Goal: Task Accomplishment & Management: Manage account settings

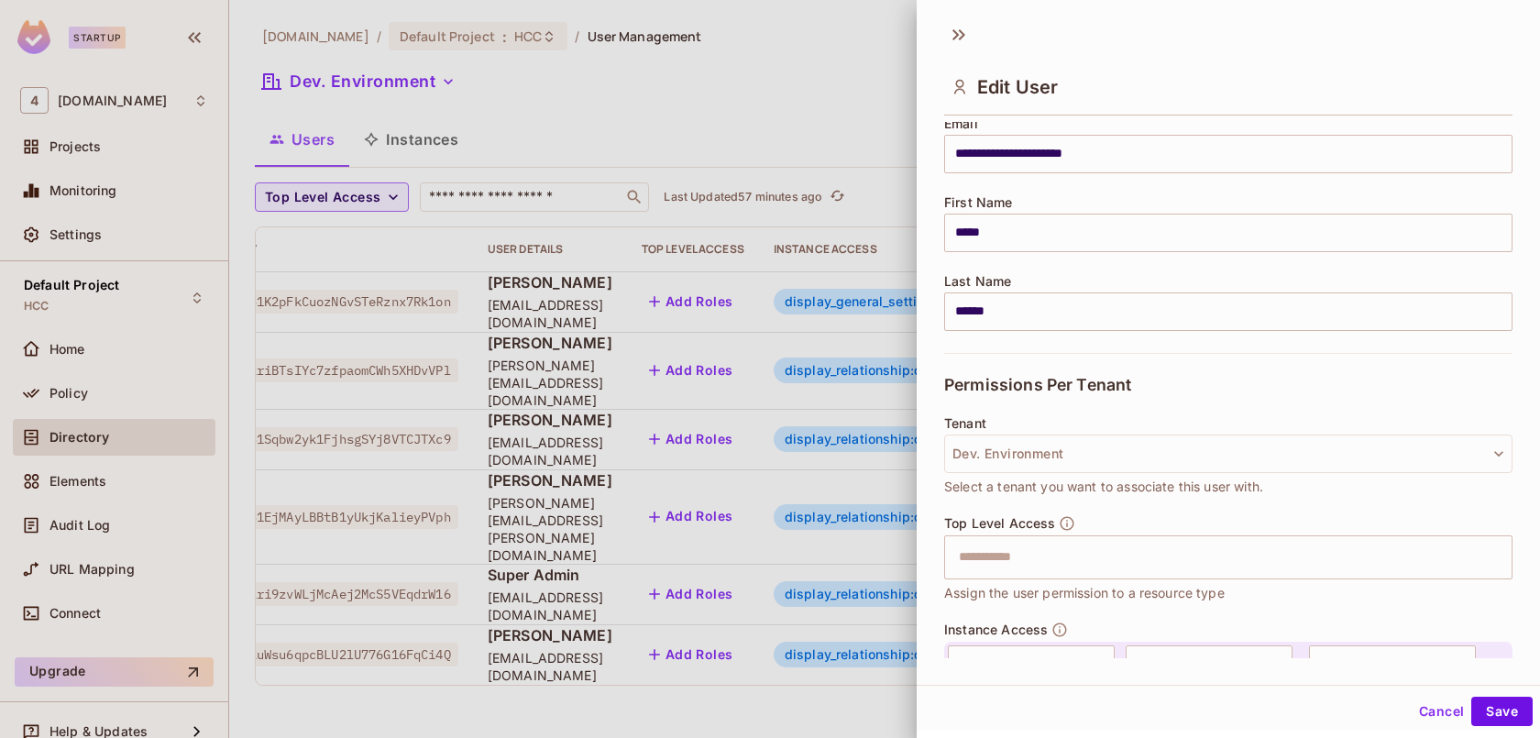
scroll to position [448, 0]
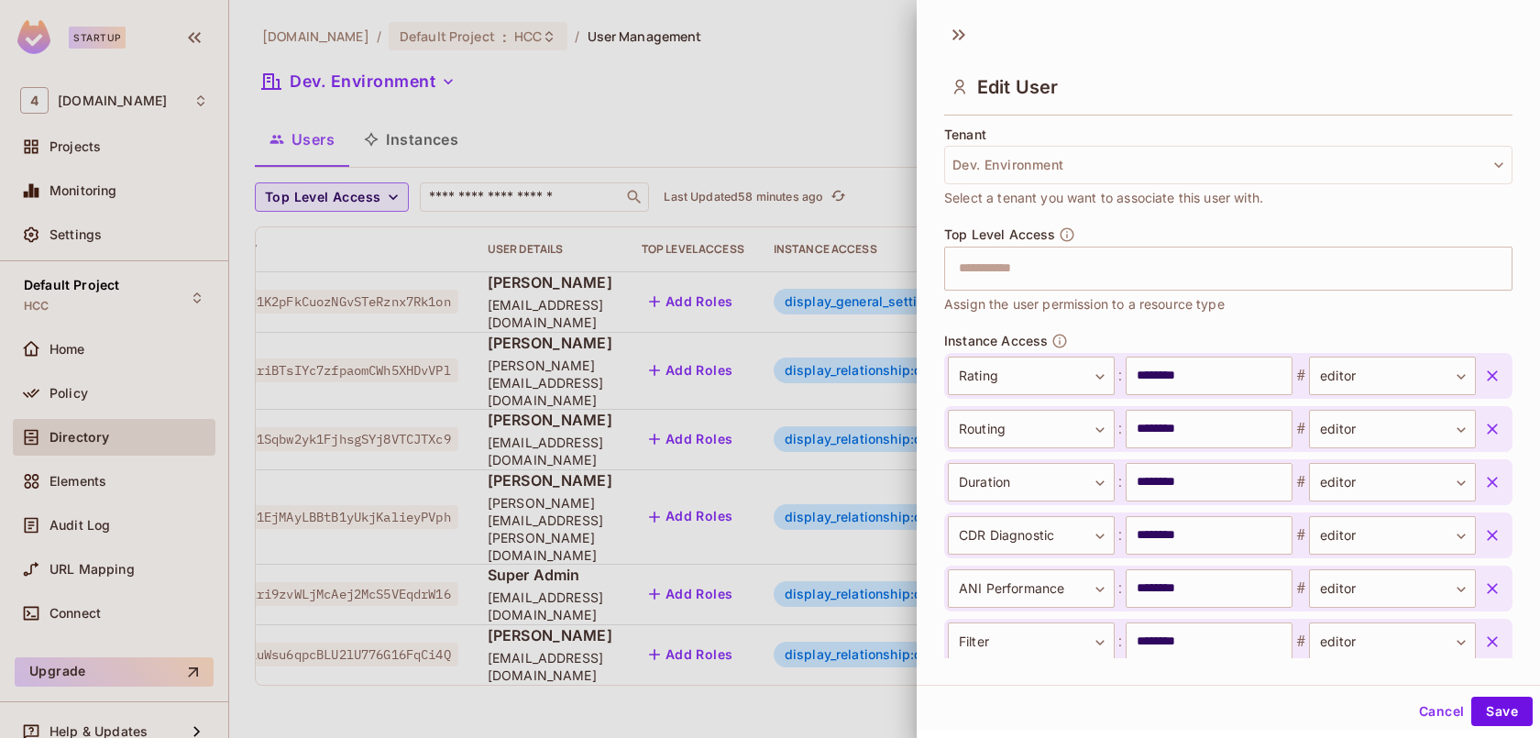
click at [1497, 375] on icon "button" at bounding box center [1492, 376] width 18 height 18
click at [1509, 710] on button "Save" at bounding box center [1501, 711] width 61 height 29
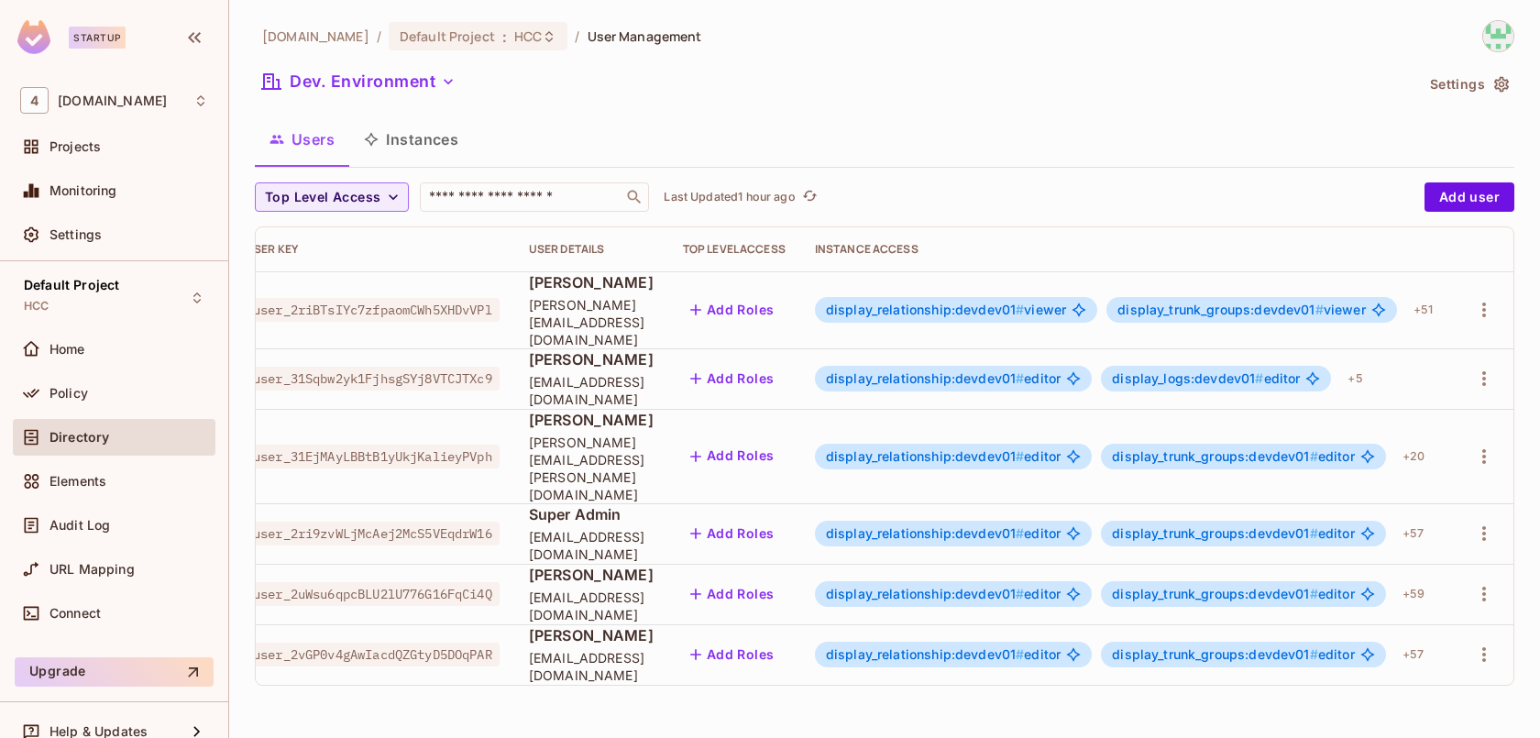
scroll to position [0, 81]
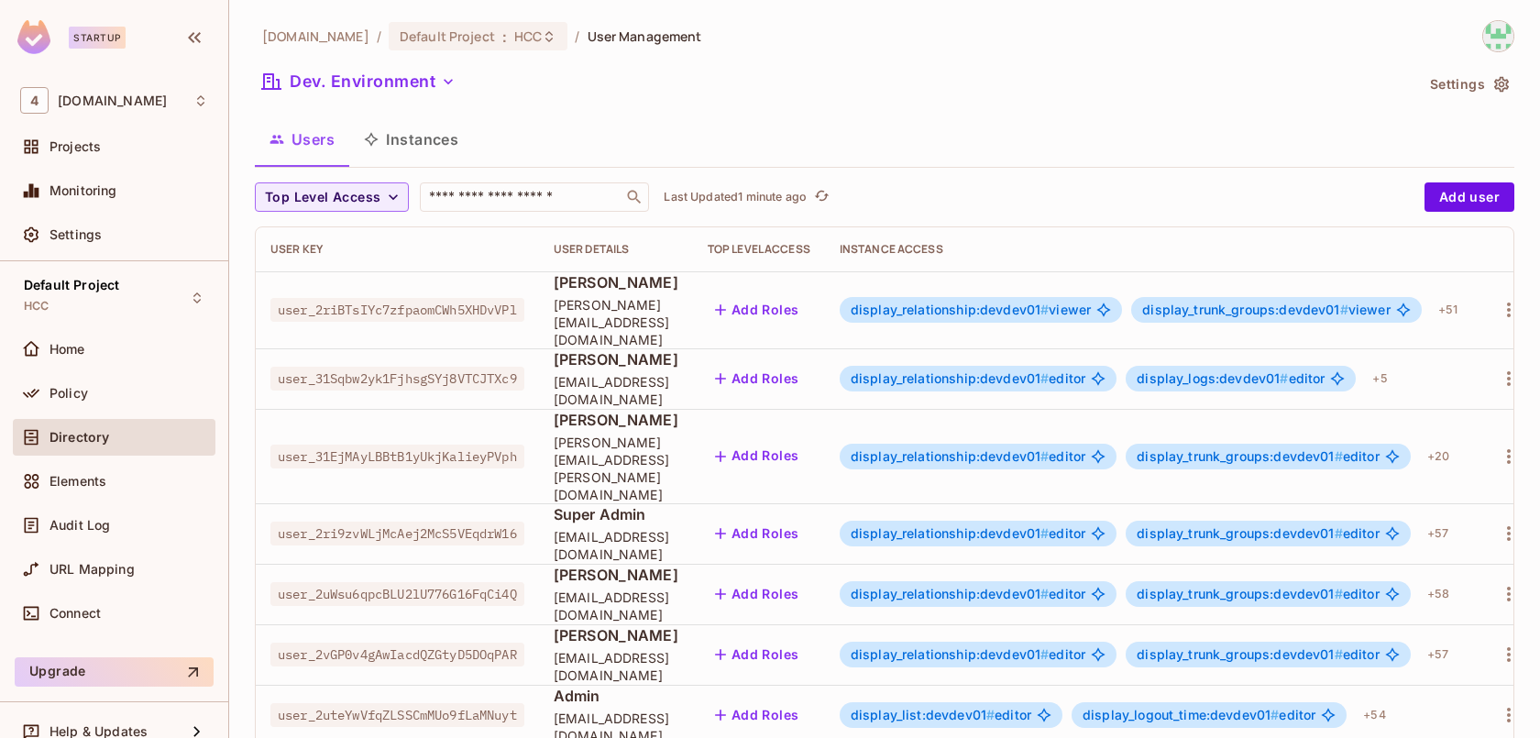
scroll to position [0, 81]
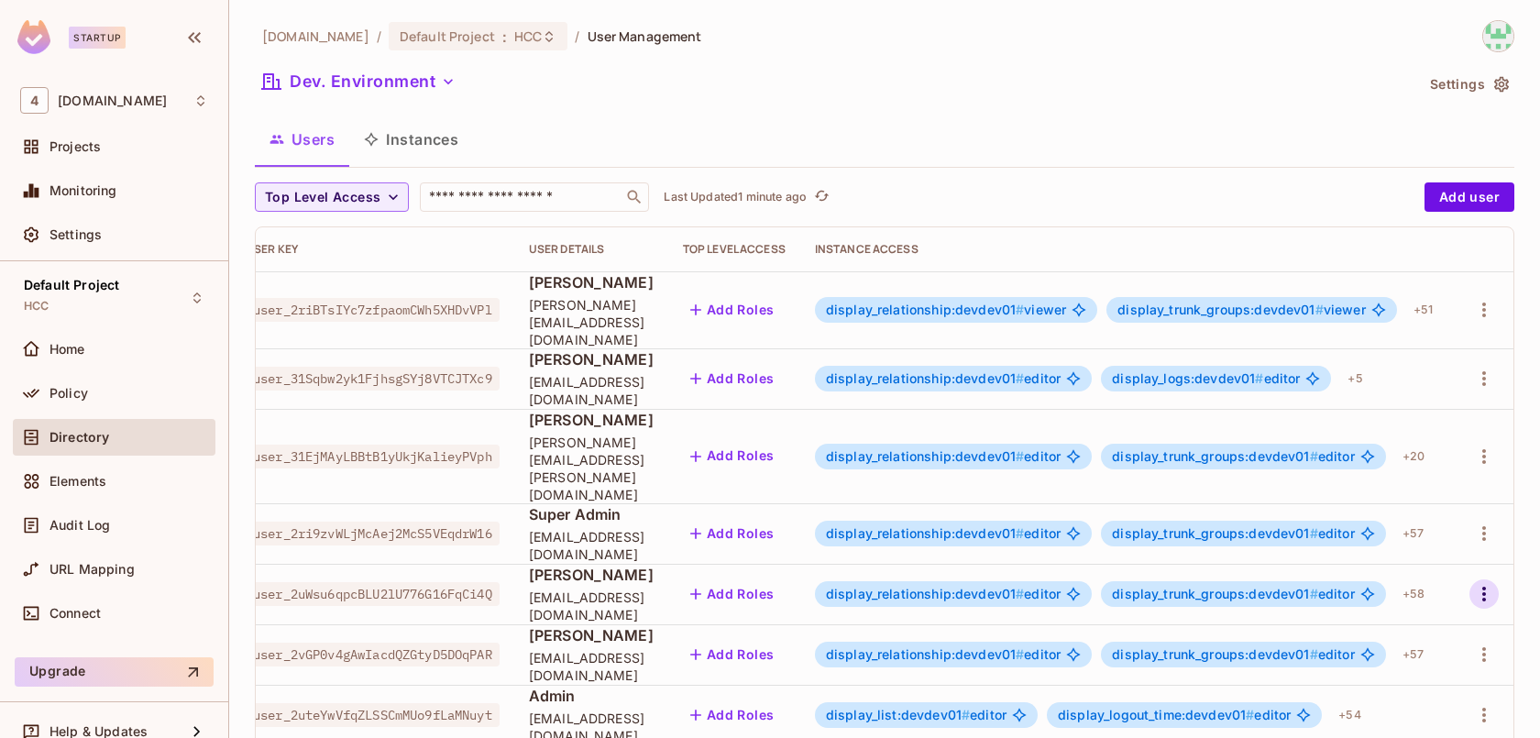
click at [1483, 587] on icon "button" at bounding box center [1484, 594] width 4 height 15
click at [1438, 563] on ul "Edit Edit Attributes Delete User" at bounding box center [1404, 626] width 162 height 136
click at [1428, 575] on li "Edit" at bounding box center [1404, 586] width 162 height 40
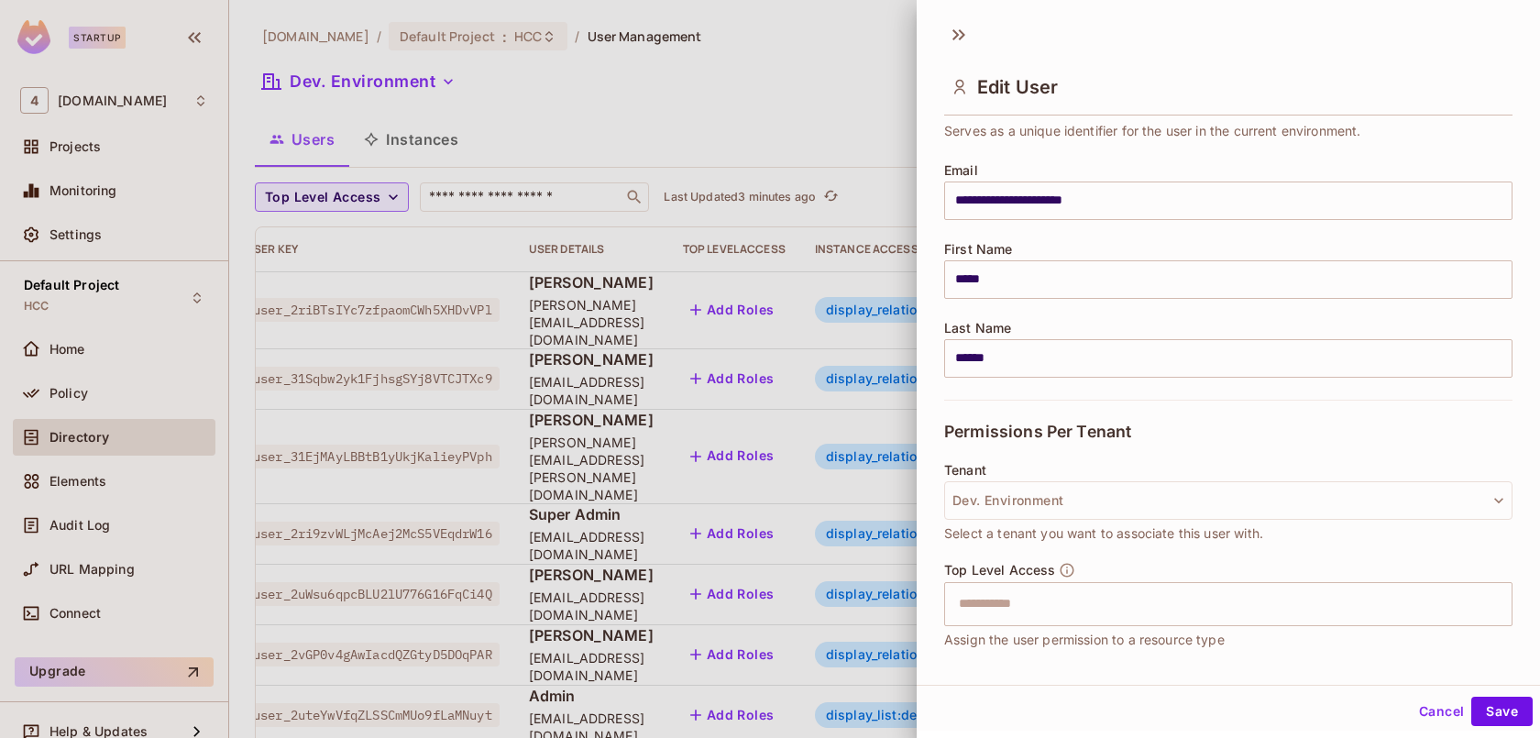
scroll to position [348, 0]
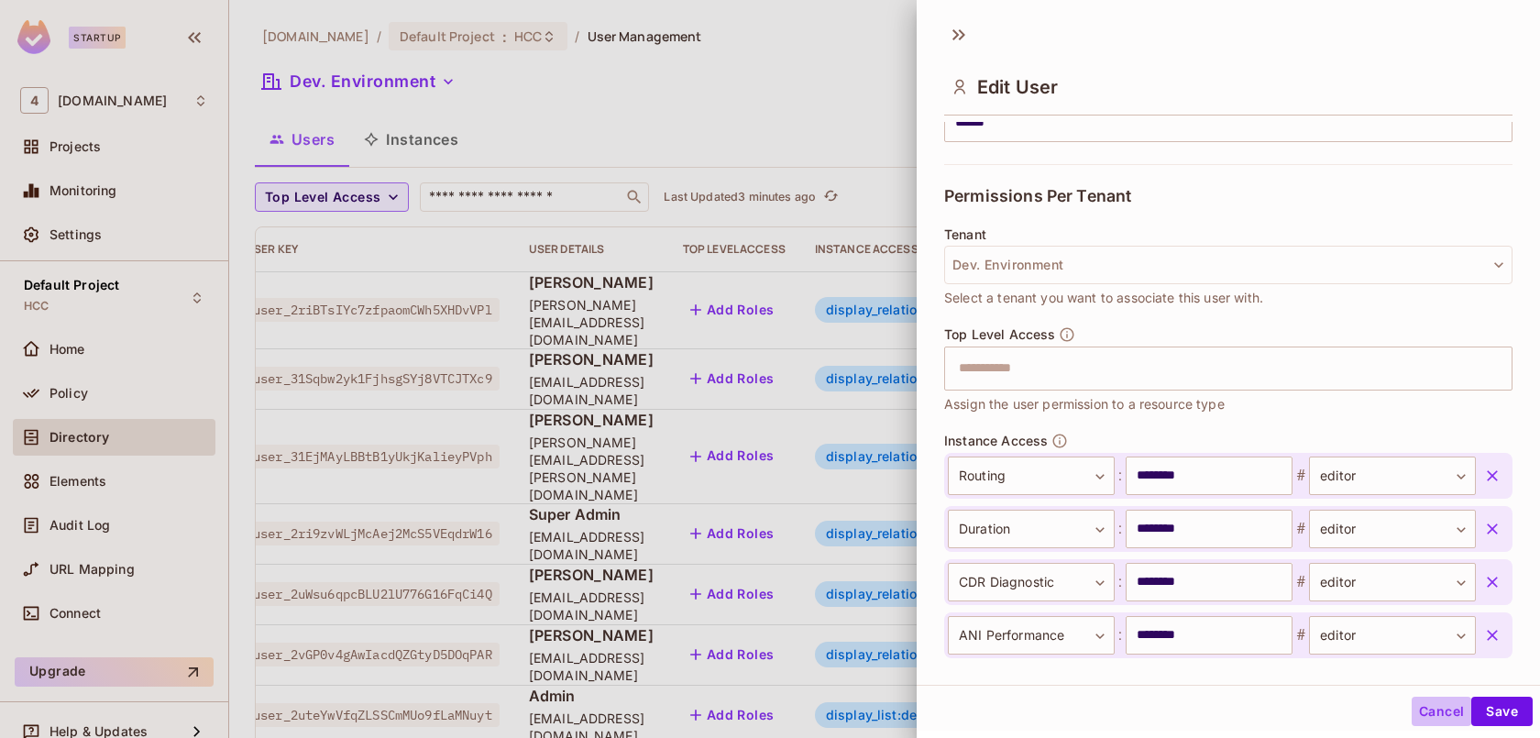
click at [1444, 708] on button "Cancel" at bounding box center [1441, 711] width 60 height 29
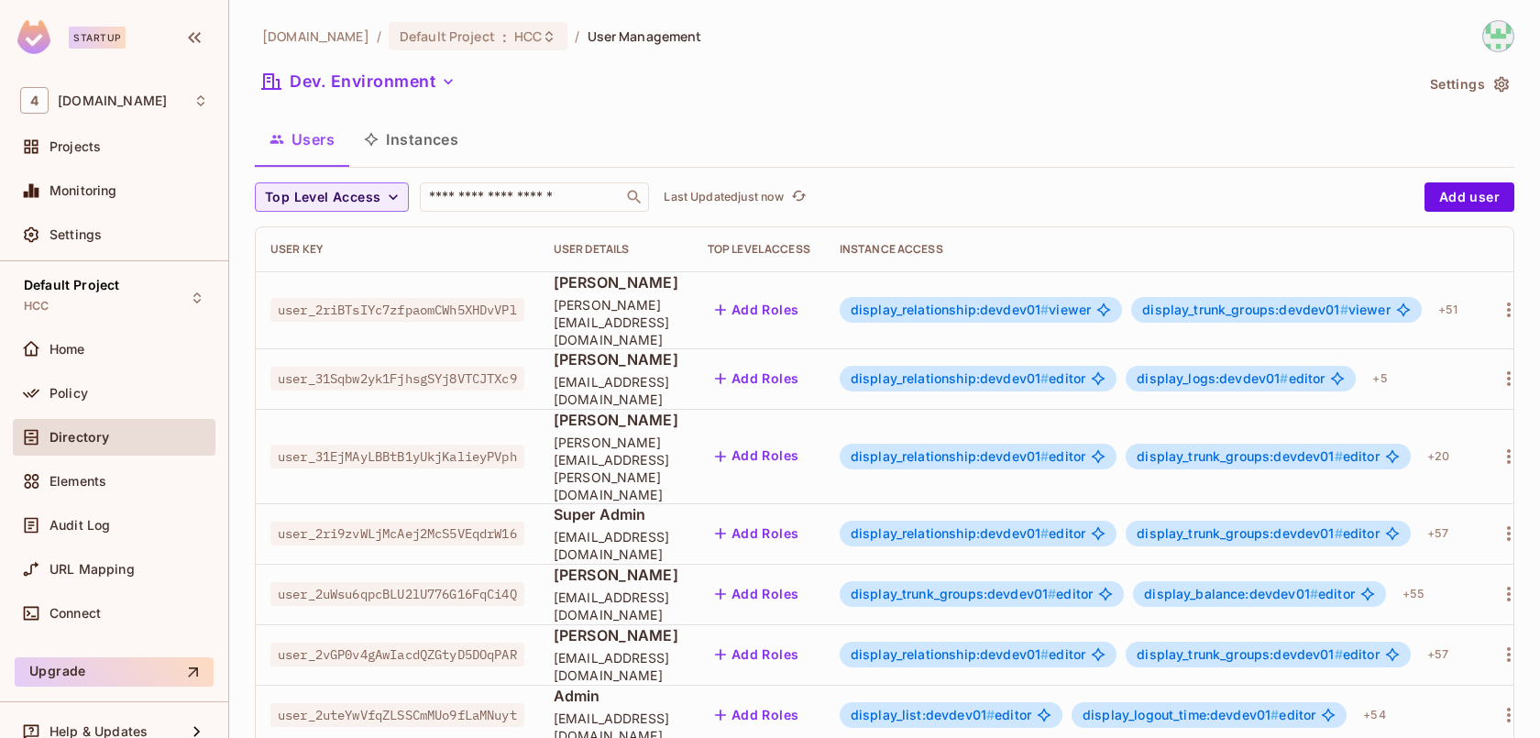
scroll to position [0, 81]
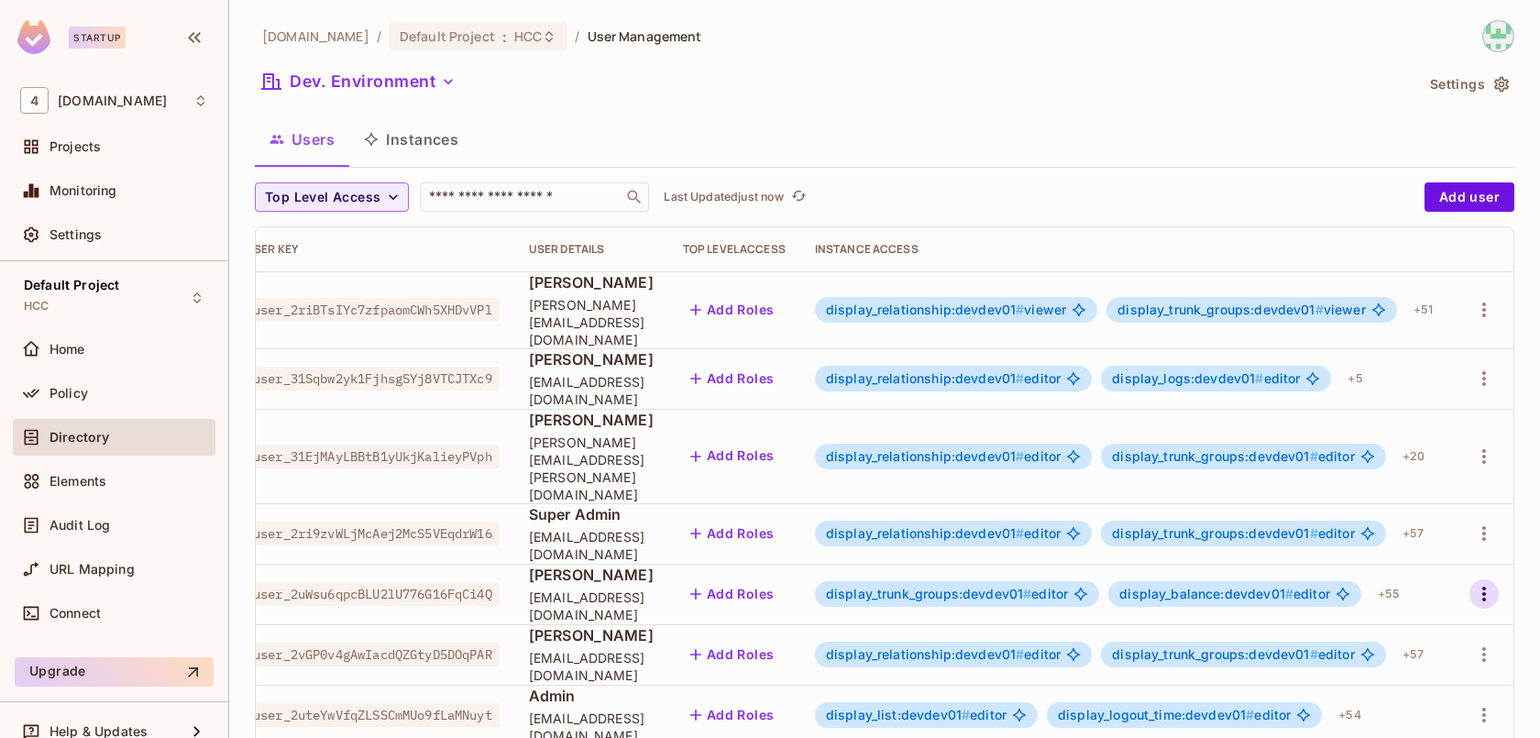
click at [1479, 583] on icon "button" at bounding box center [1484, 594] width 22 height 22
click at [1441, 574] on li "Edit" at bounding box center [1404, 586] width 162 height 40
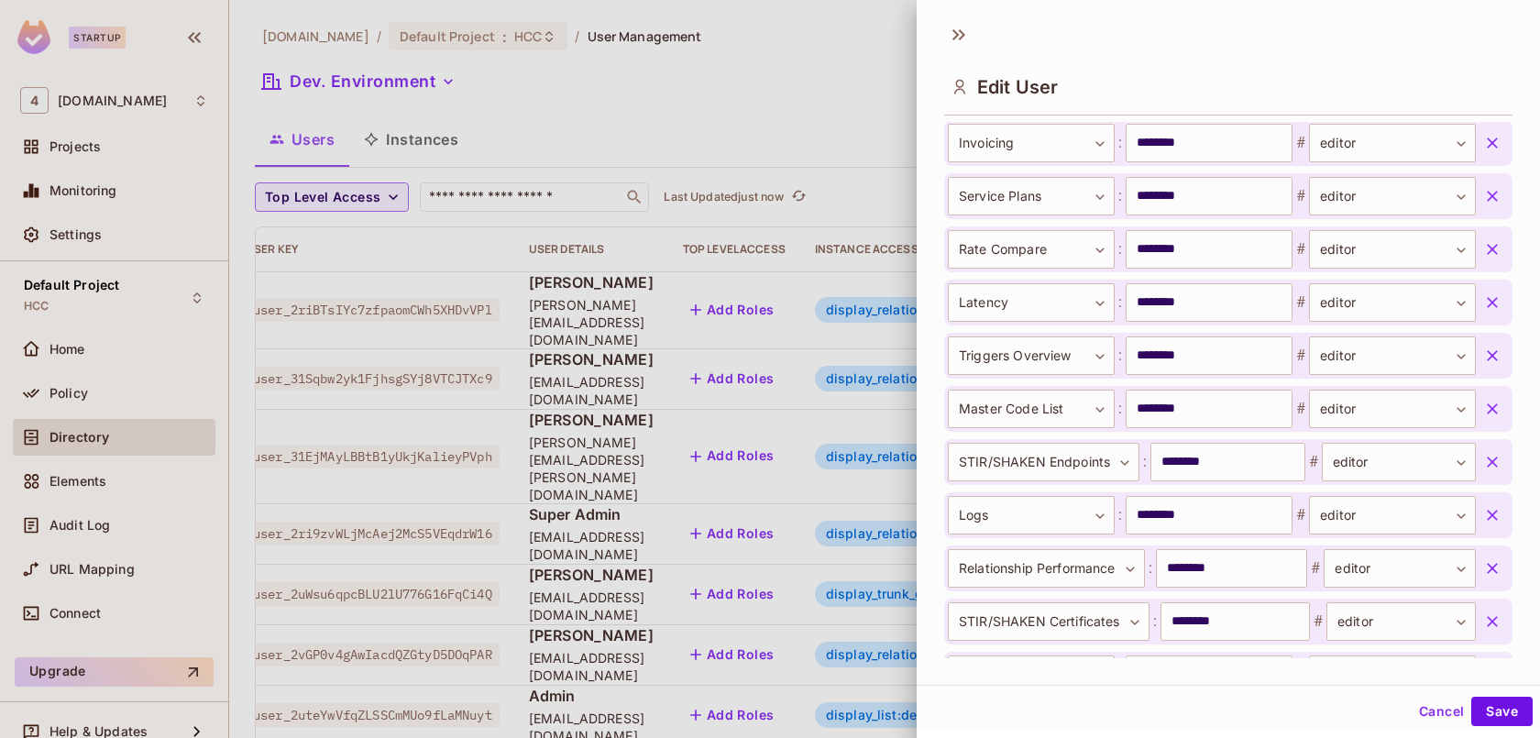
scroll to position [1042, 0]
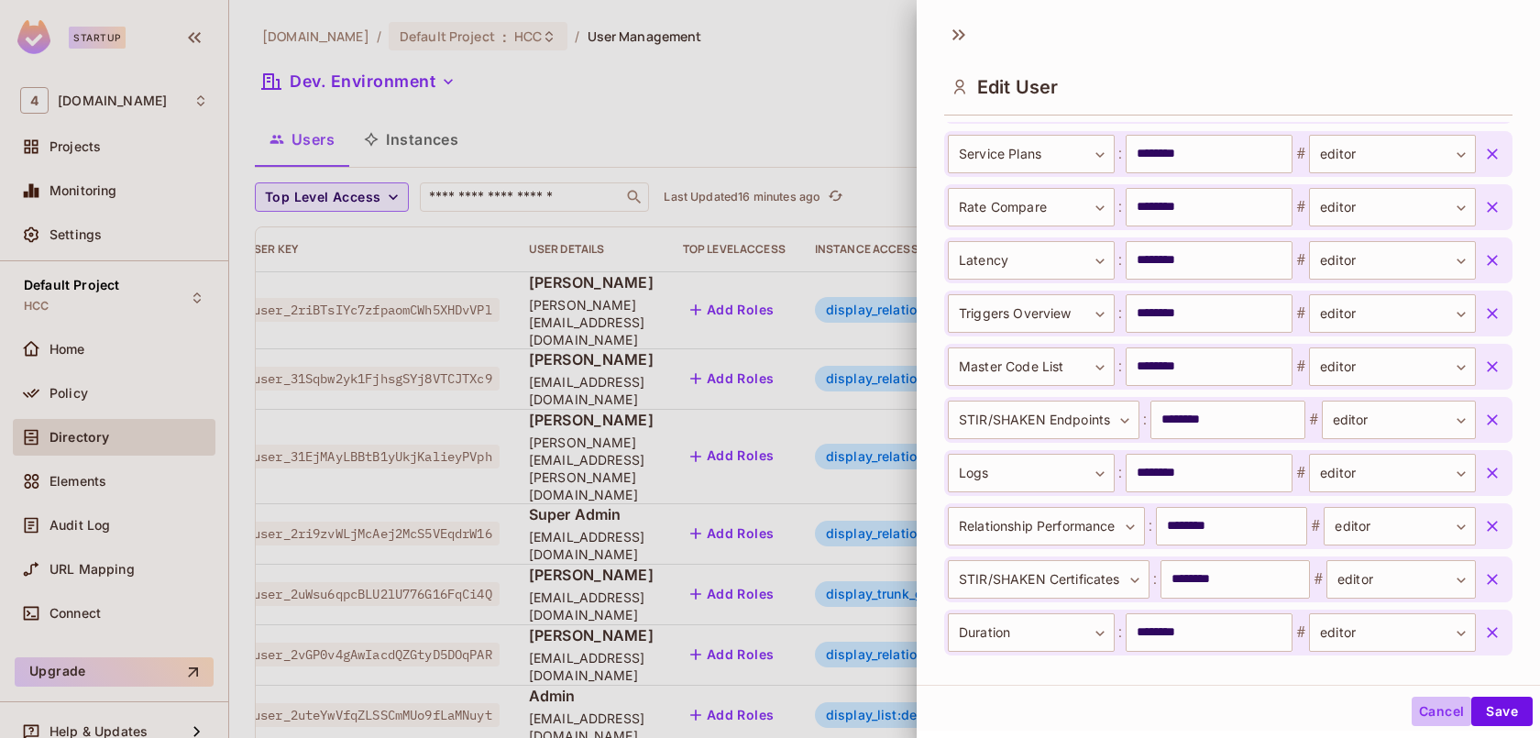
click at [1433, 714] on button "Cancel" at bounding box center [1441, 711] width 60 height 29
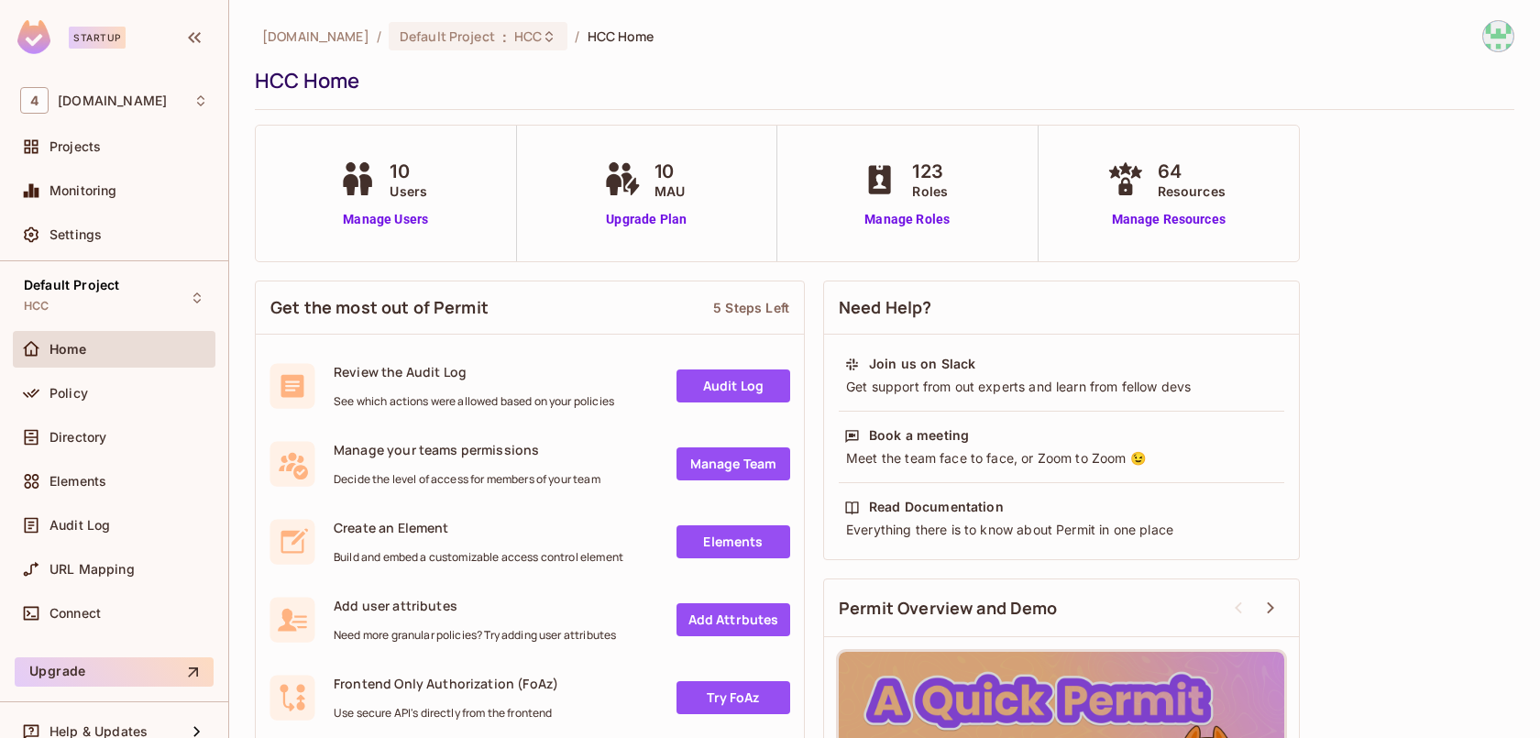
click at [409, 194] on span "Users" at bounding box center [409, 190] width 38 height 19
click at [407, 222] on link "Manage Users" at bounding box center [386, 219] width 102 height 19
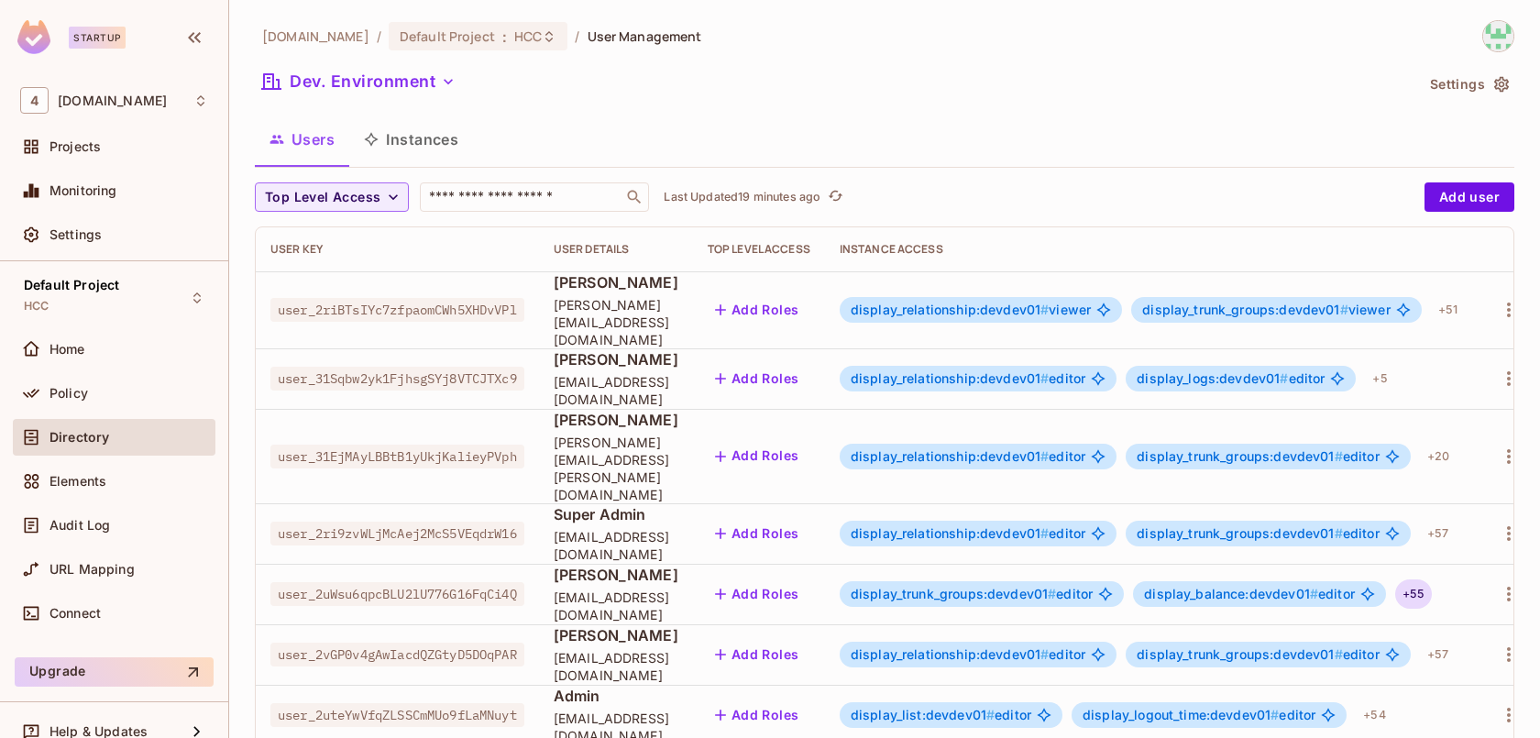
scroll to position [0, 81]
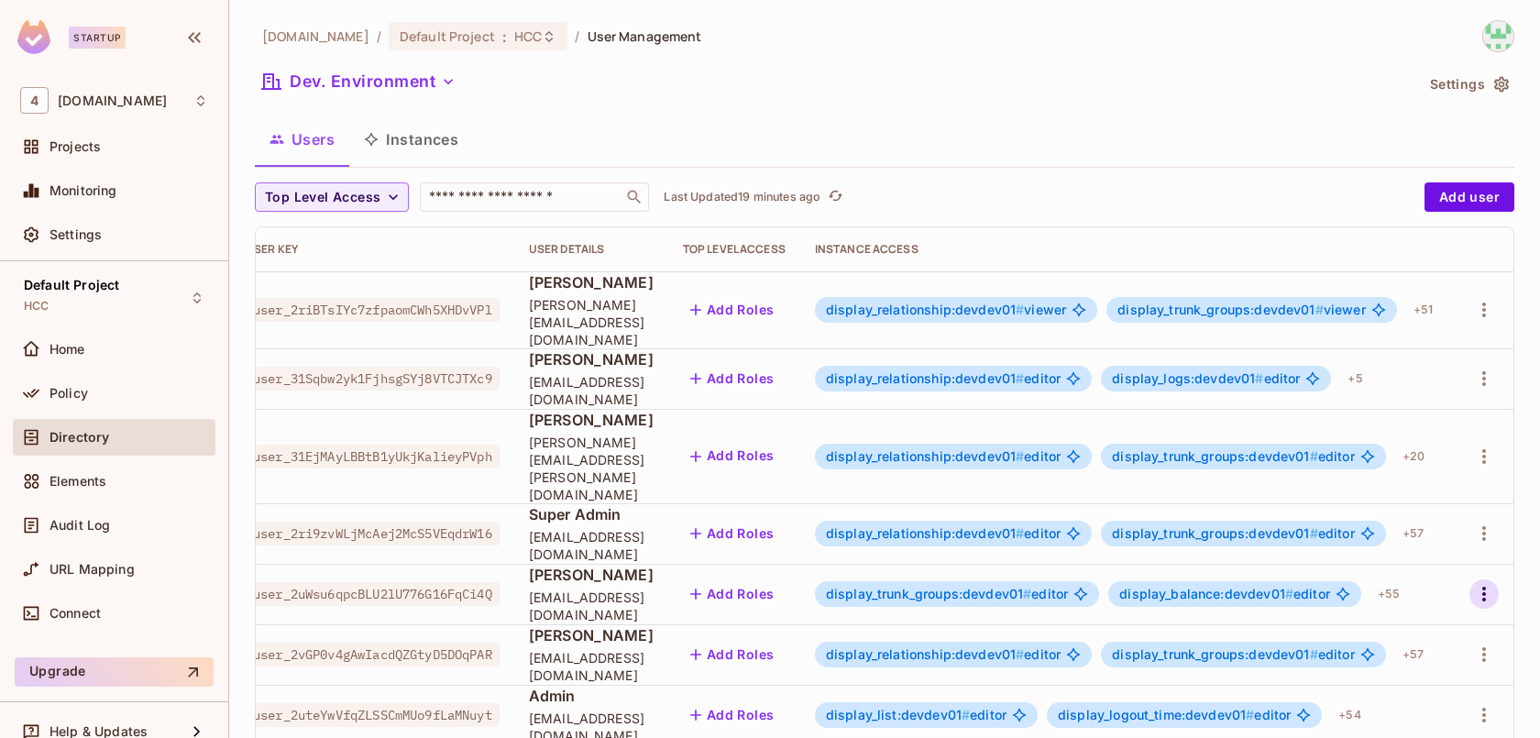
click at [1476, 583] on icon "button" at bounding box center [1484, 594] width 22 height 22
click at [1431, 579] on li "Edit" at bounding box center [1404, 586] width 162 height 40
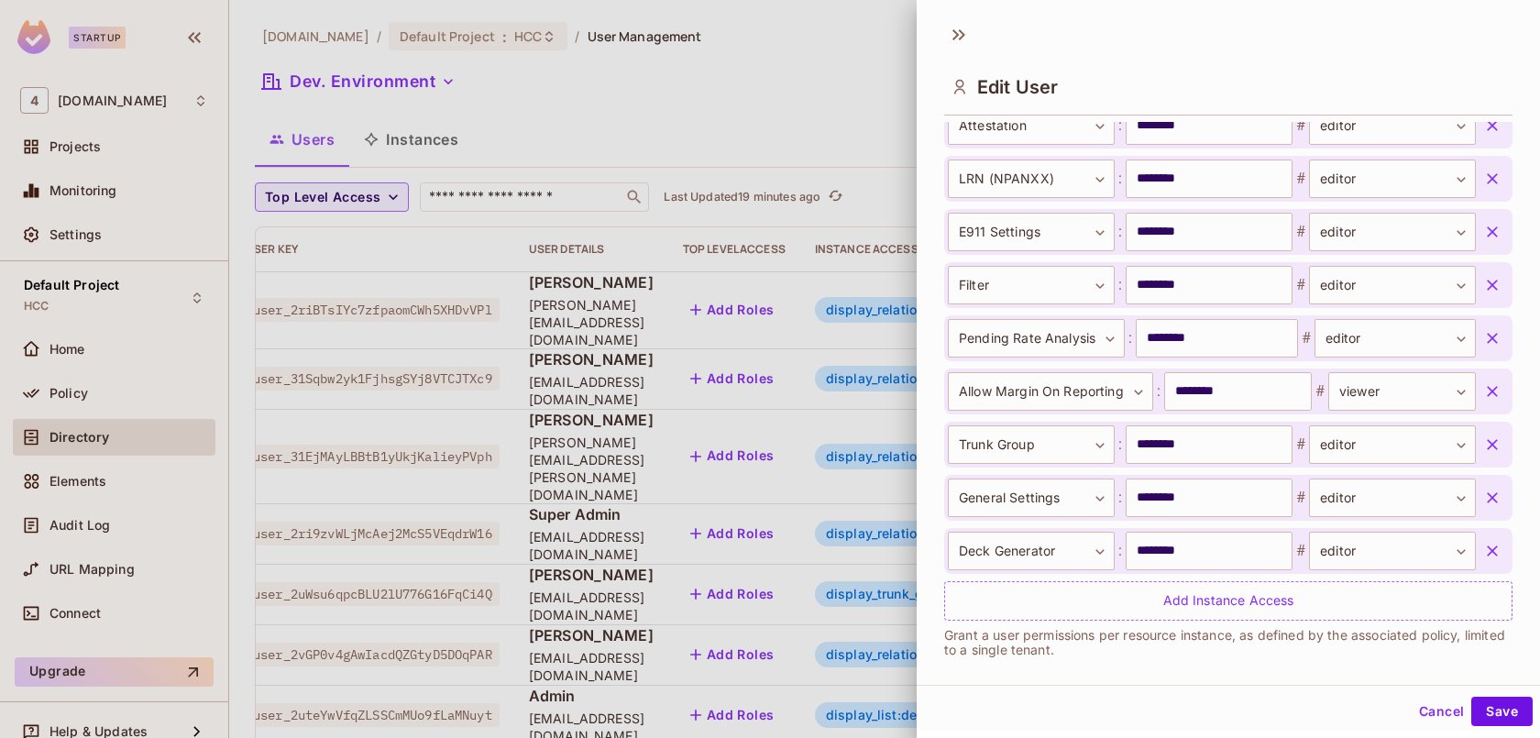
scroll to position [3267, 0]
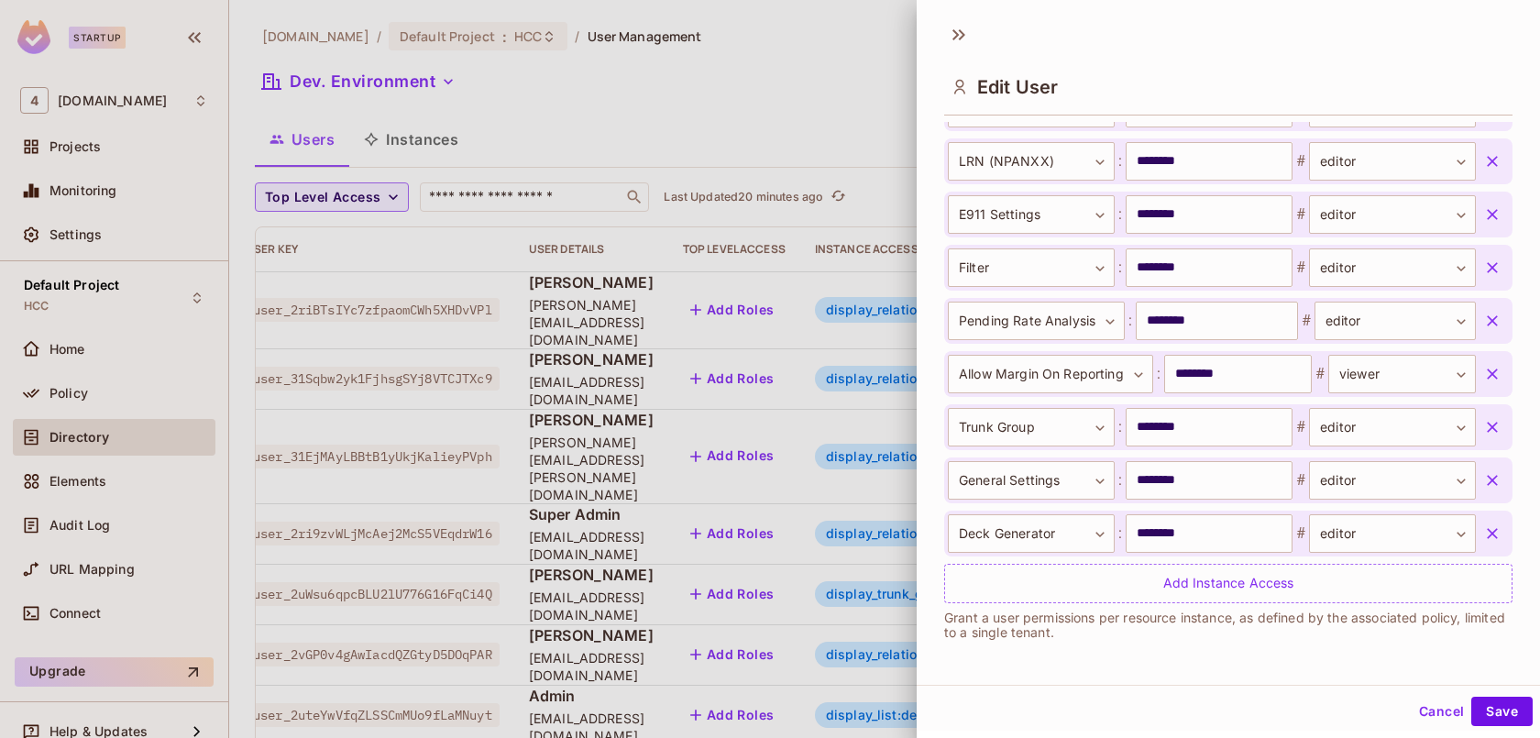
click at [1418, 716] on button "Cancel" at bounding box center [1441, 711] width 60 height 29
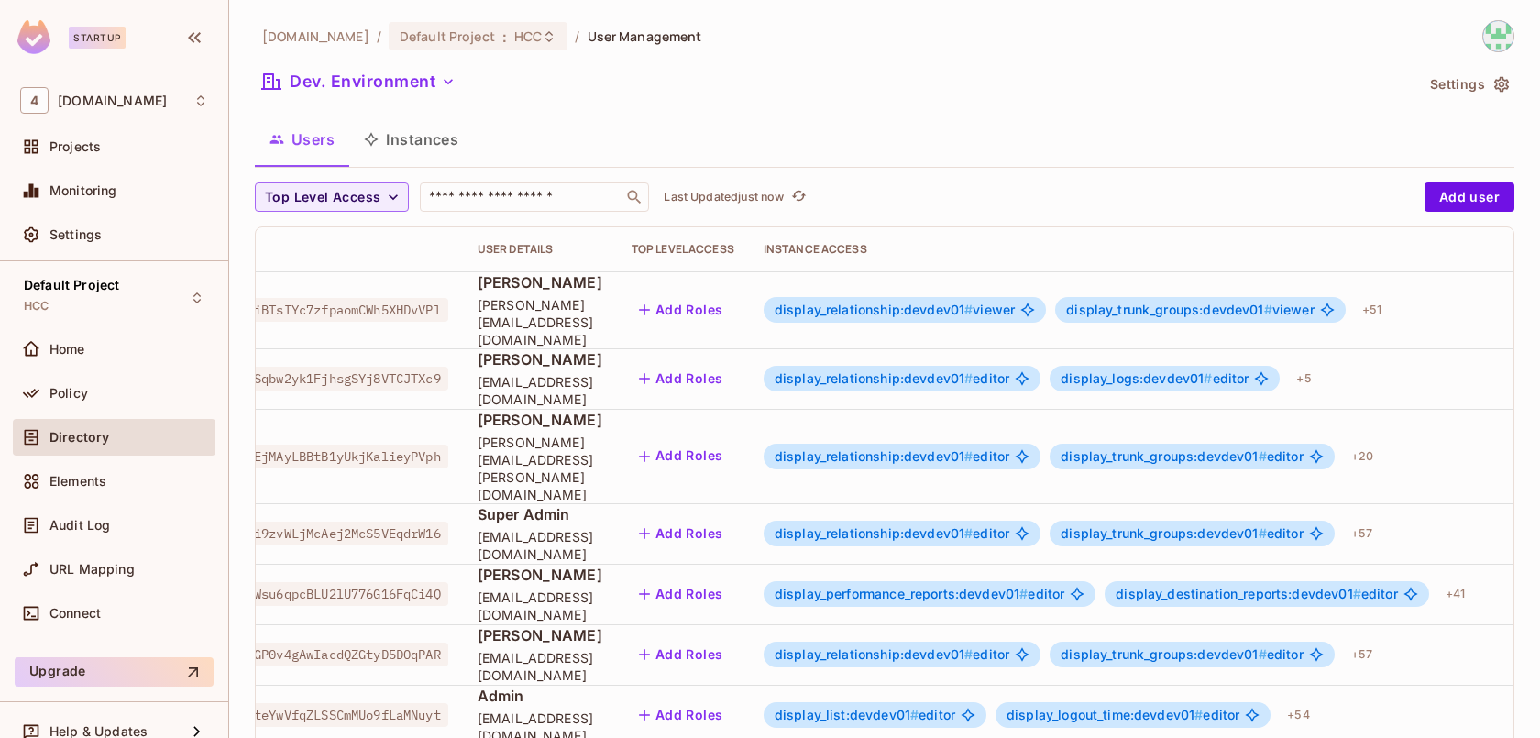
scroll to position [0, 169]
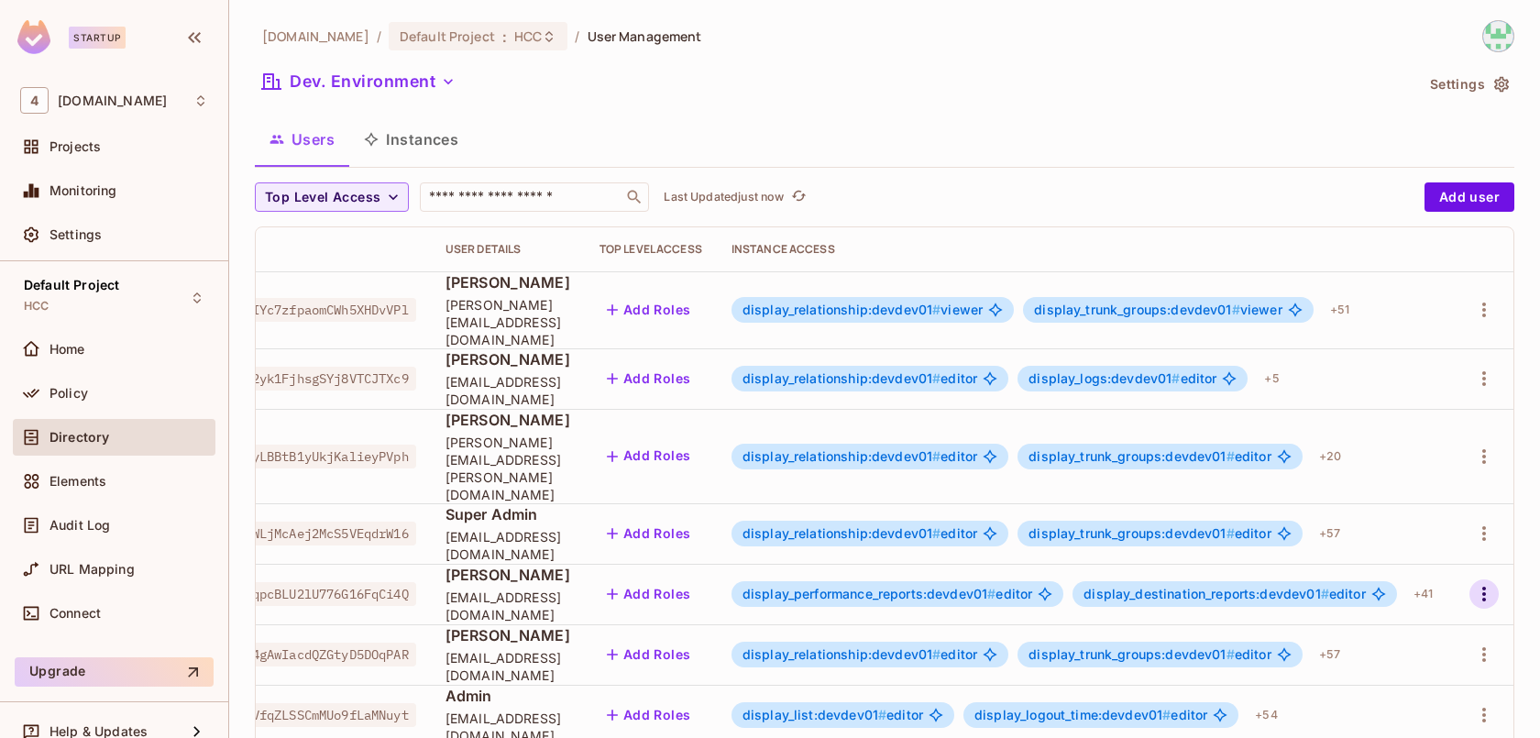
click at [1480, 583] on icon "button" at bounding box center [1484, 594] width 22 height 22
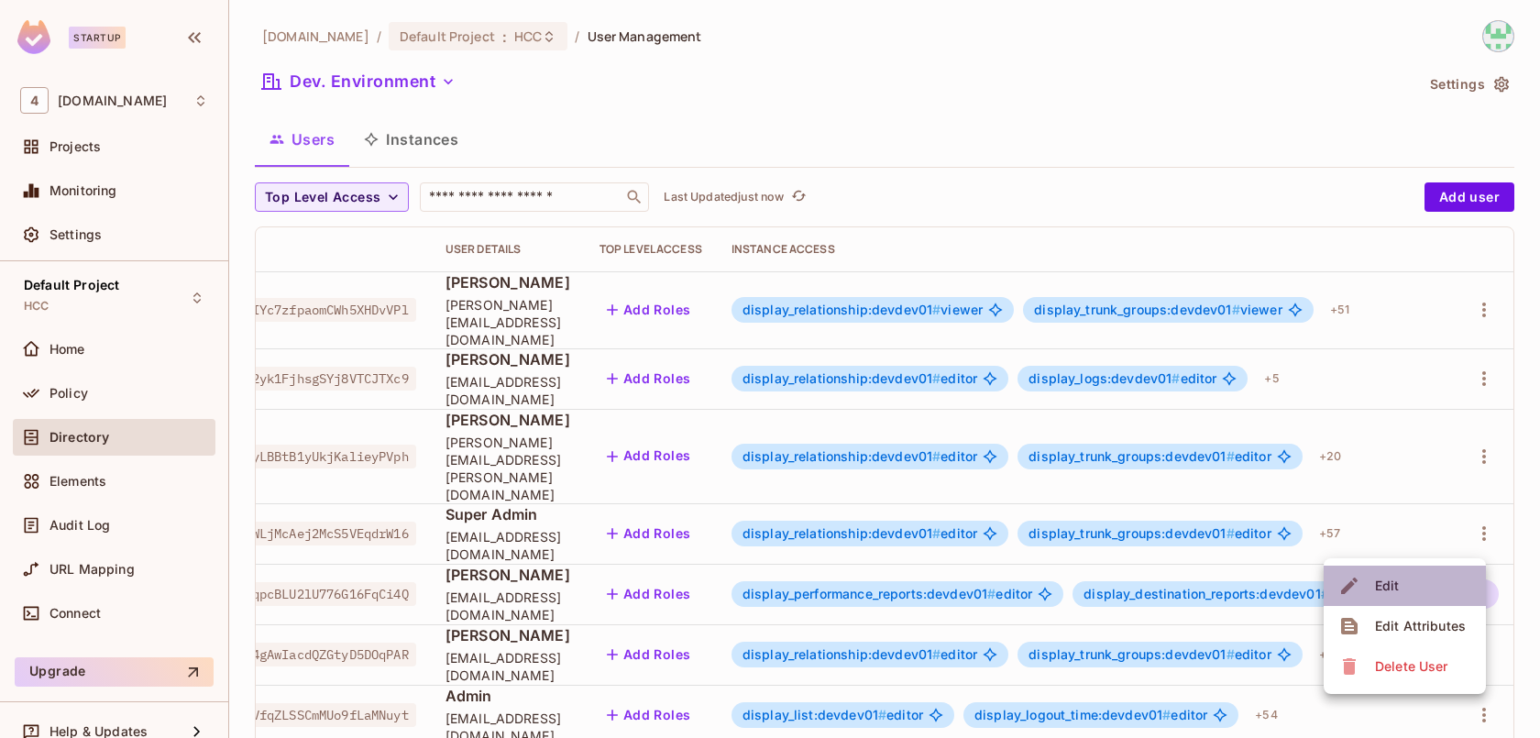
click at [1402, 591] on span "Edit" at bounding box center [1387, 585] width 36 height 29
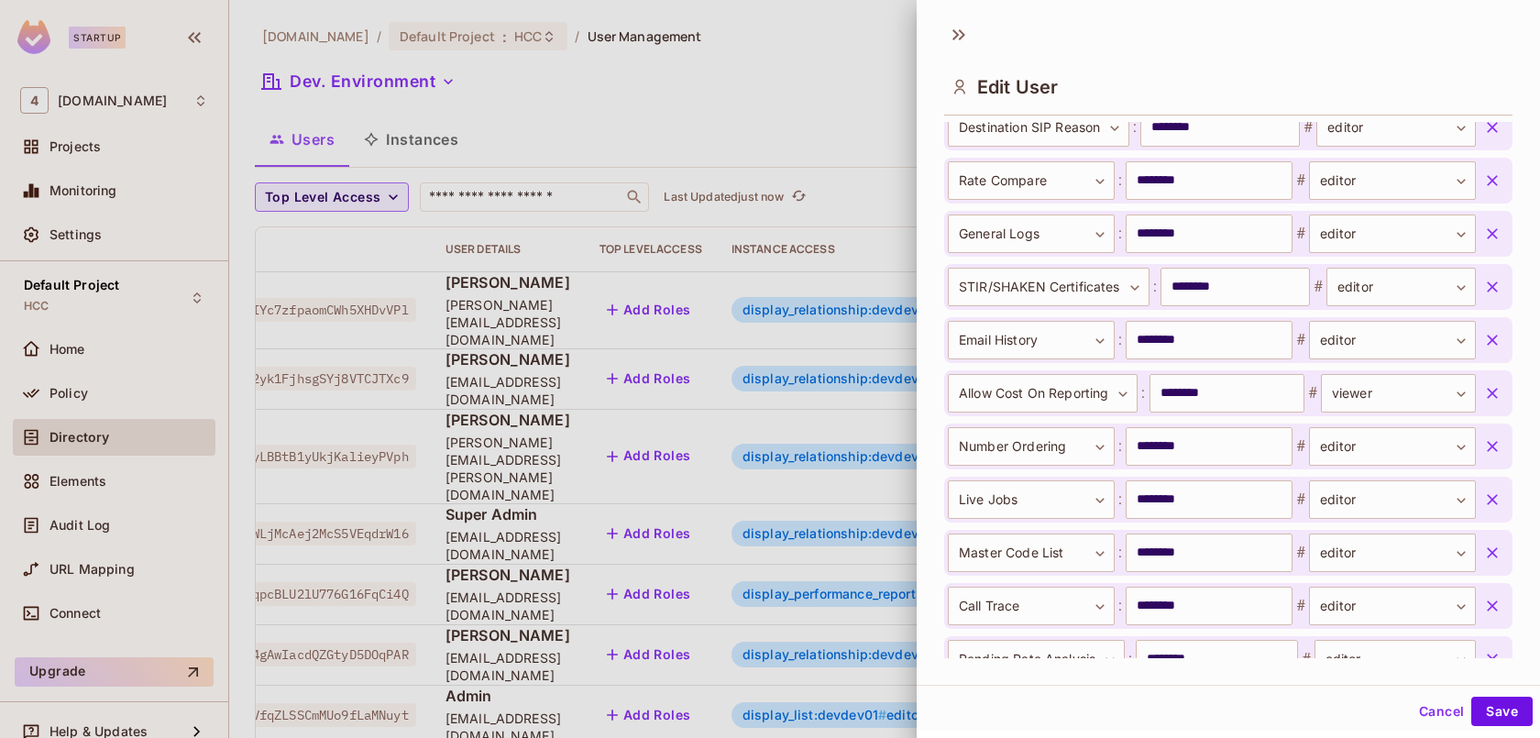
scroll to position [1994, 0]
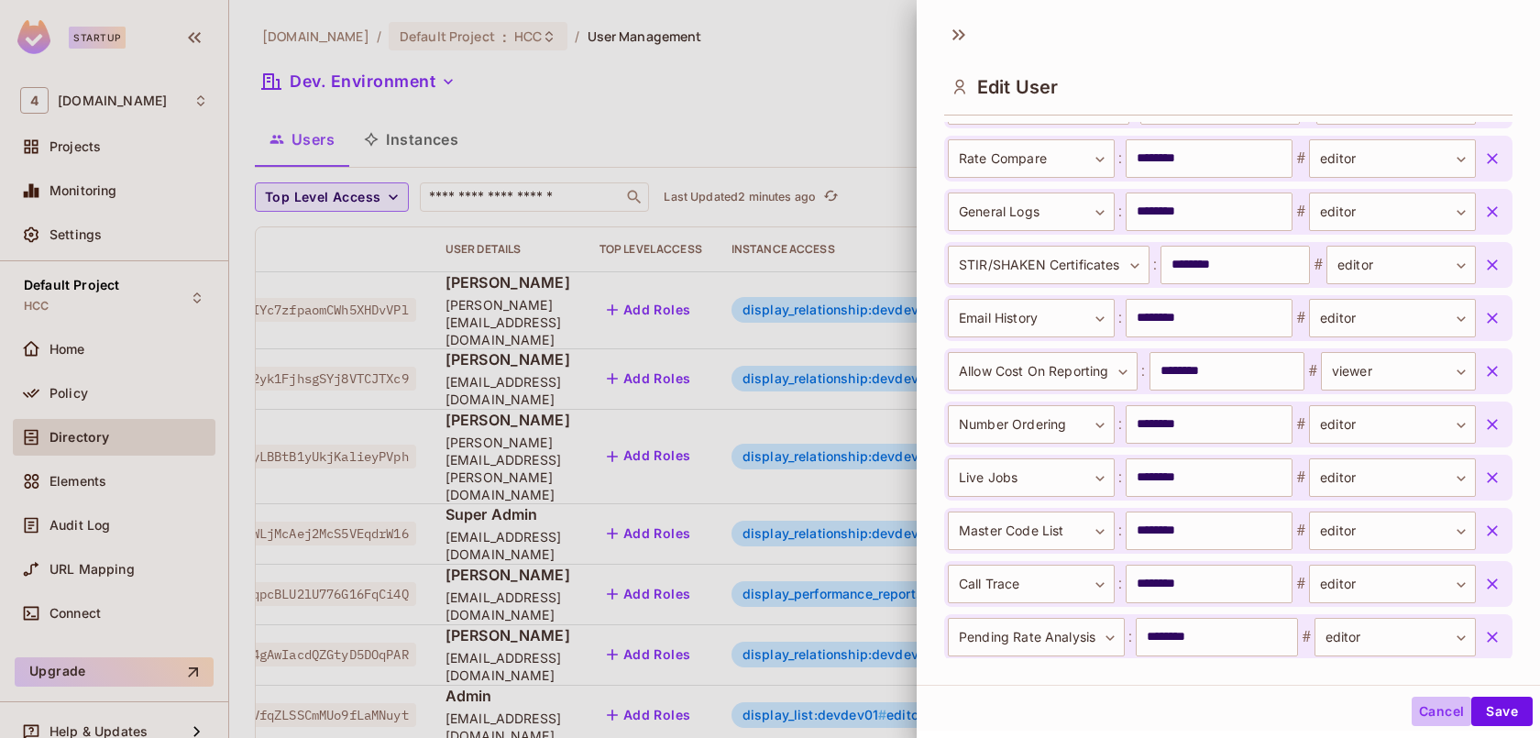
click at [1441, 717] on button "Cancel" at bounding box center [1441, 711] width 60 height 29
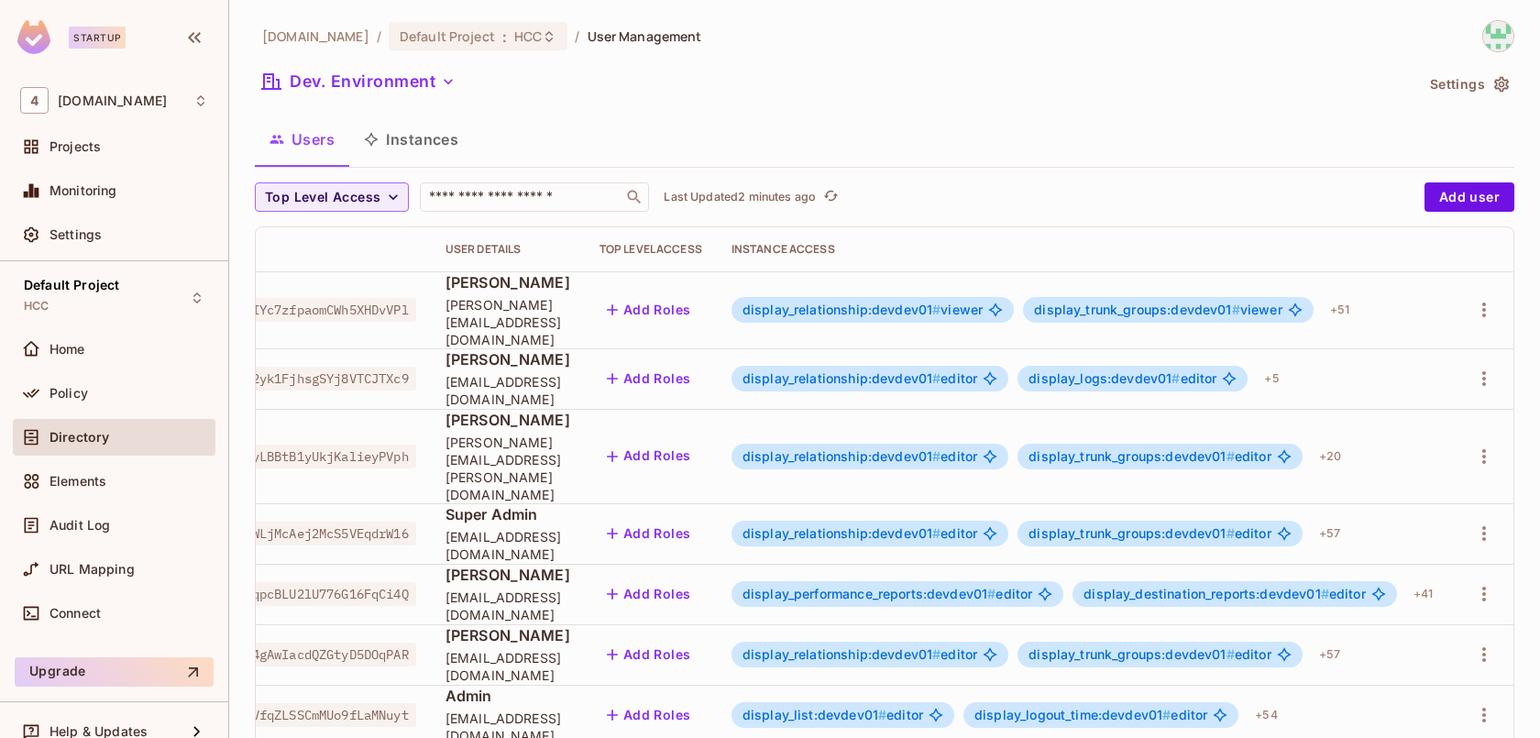
click at [608, 148] on div "Users Instances" at bounding box center [884, 139] width 1259 height 46
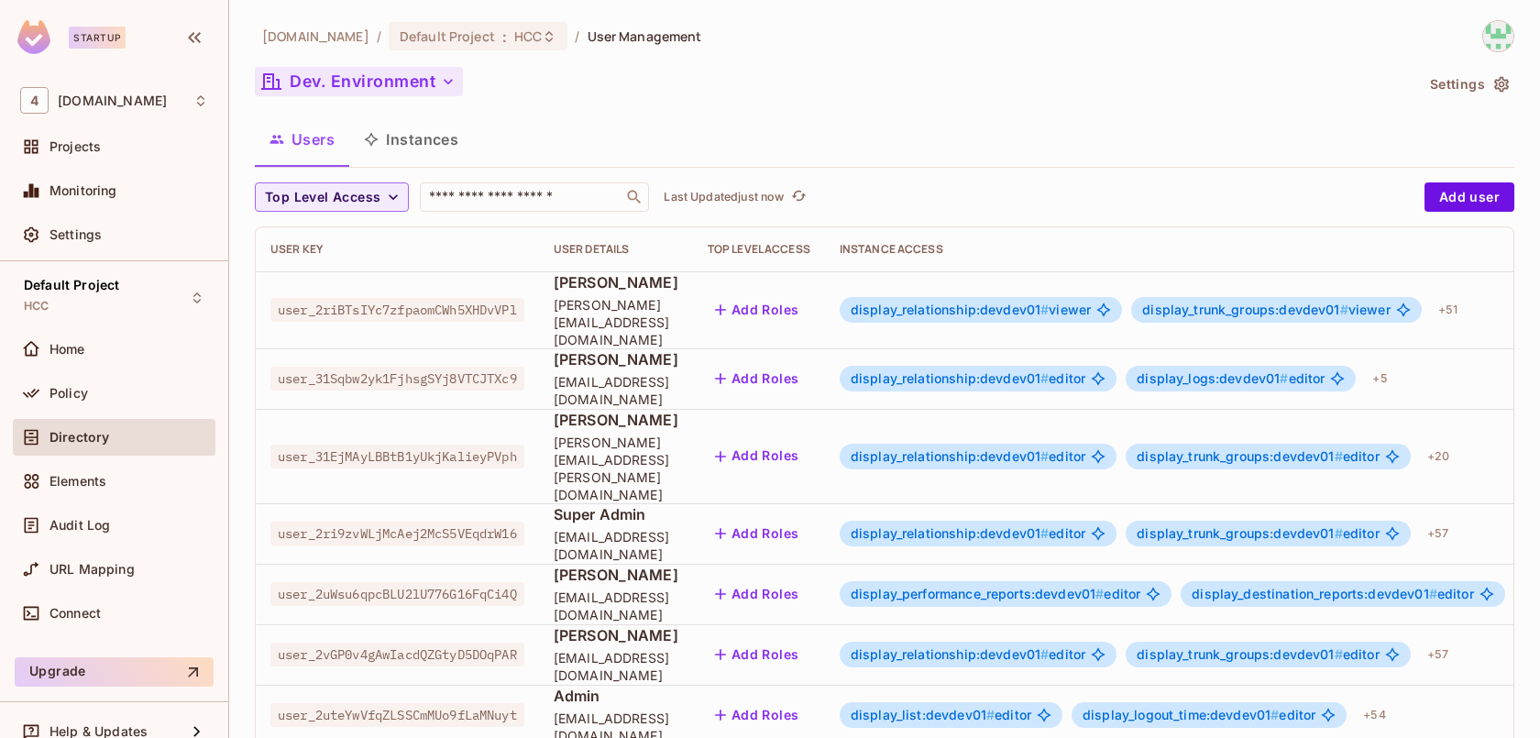
click at [403, 94] on button "Dev. Environment" at bounding box center [359, 81] width 208 height 29
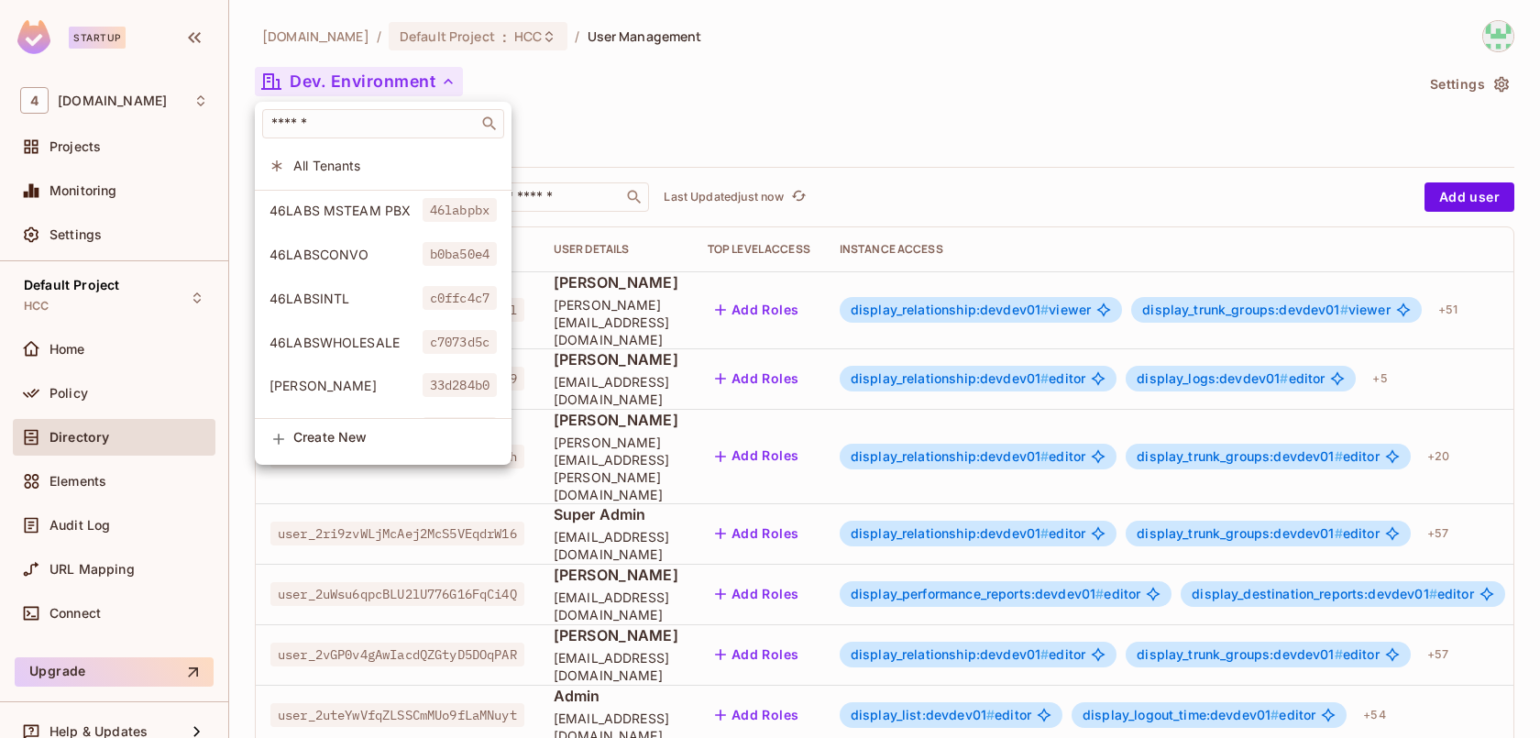
click at [631, 137] on div at bounding box center [770, 369] width 1540 height 738
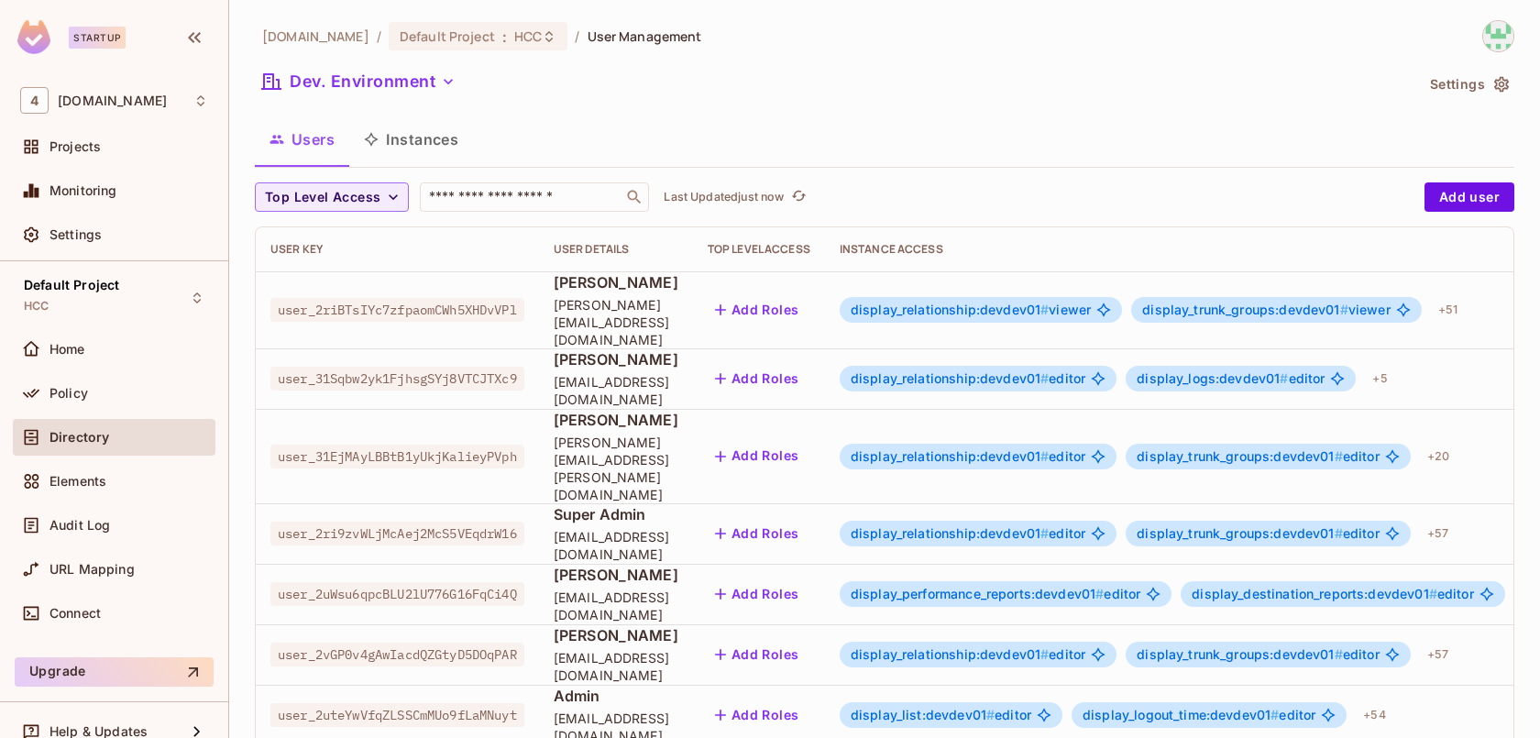
click at [421, 132] on button "Instances" at bounding box center [411, 139] width 124 height 46
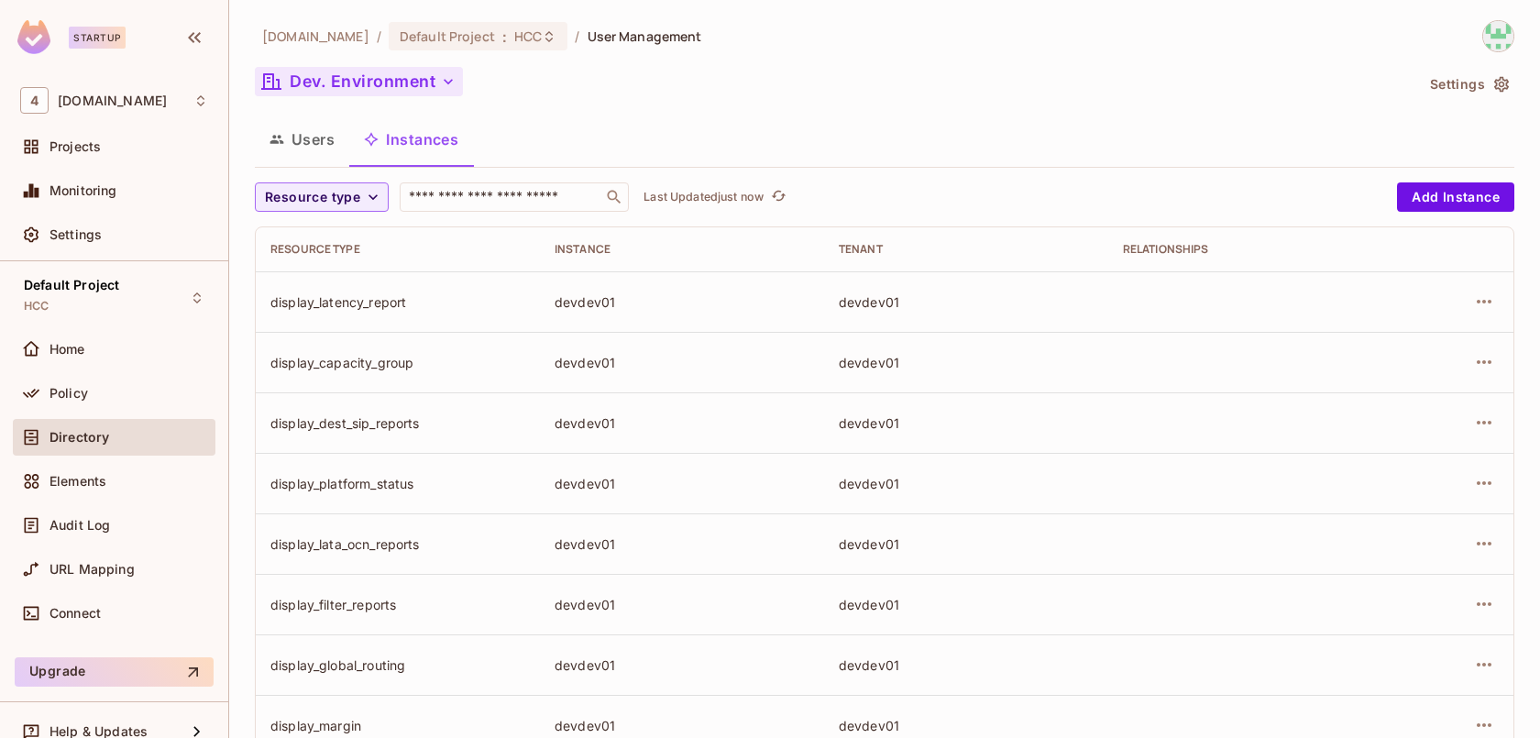
click at [370, 68] on button "Dev. Environment" at bounding box center [359, 81] width 208 height 29
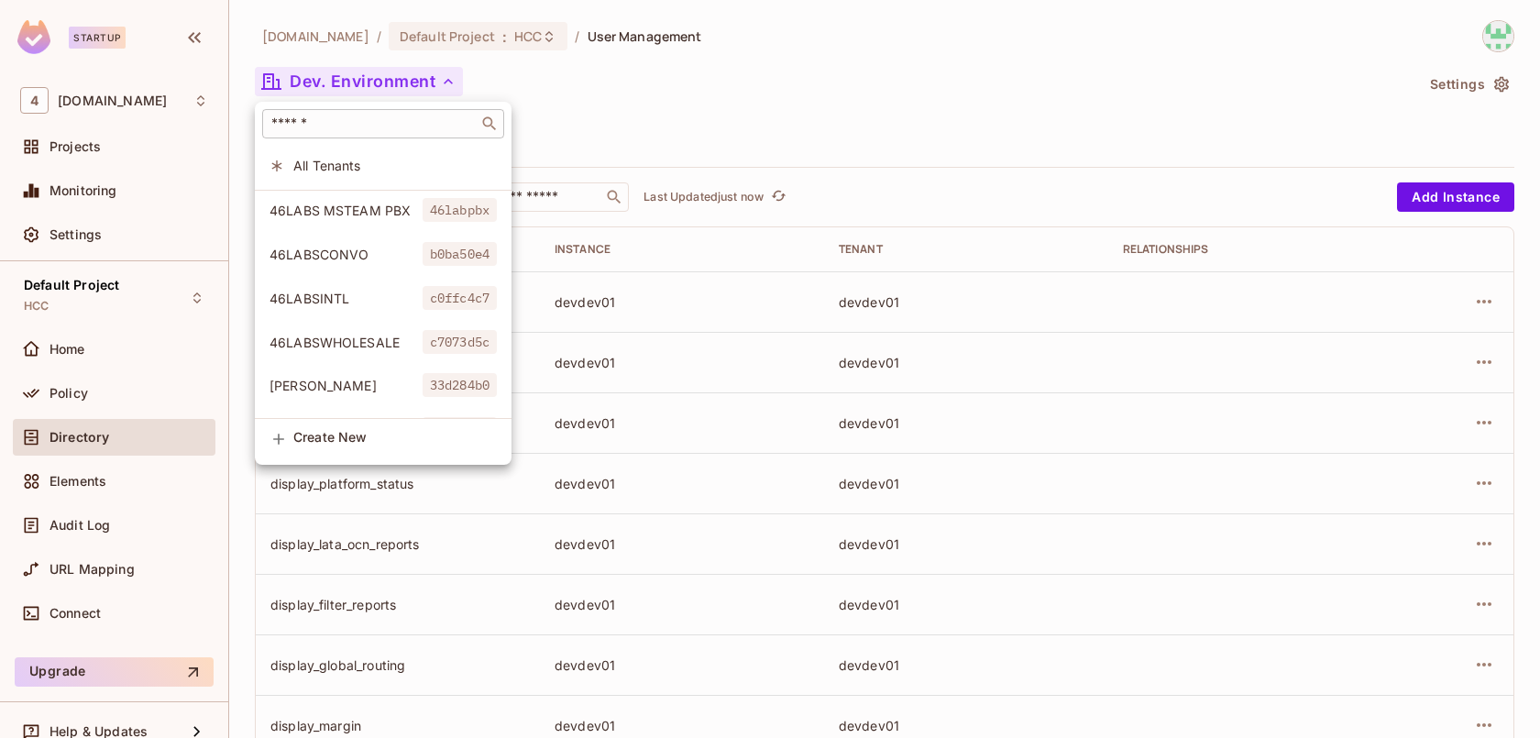
click at [366, 134] on div "​" at bounding box center [383, 123] width 242 height 29
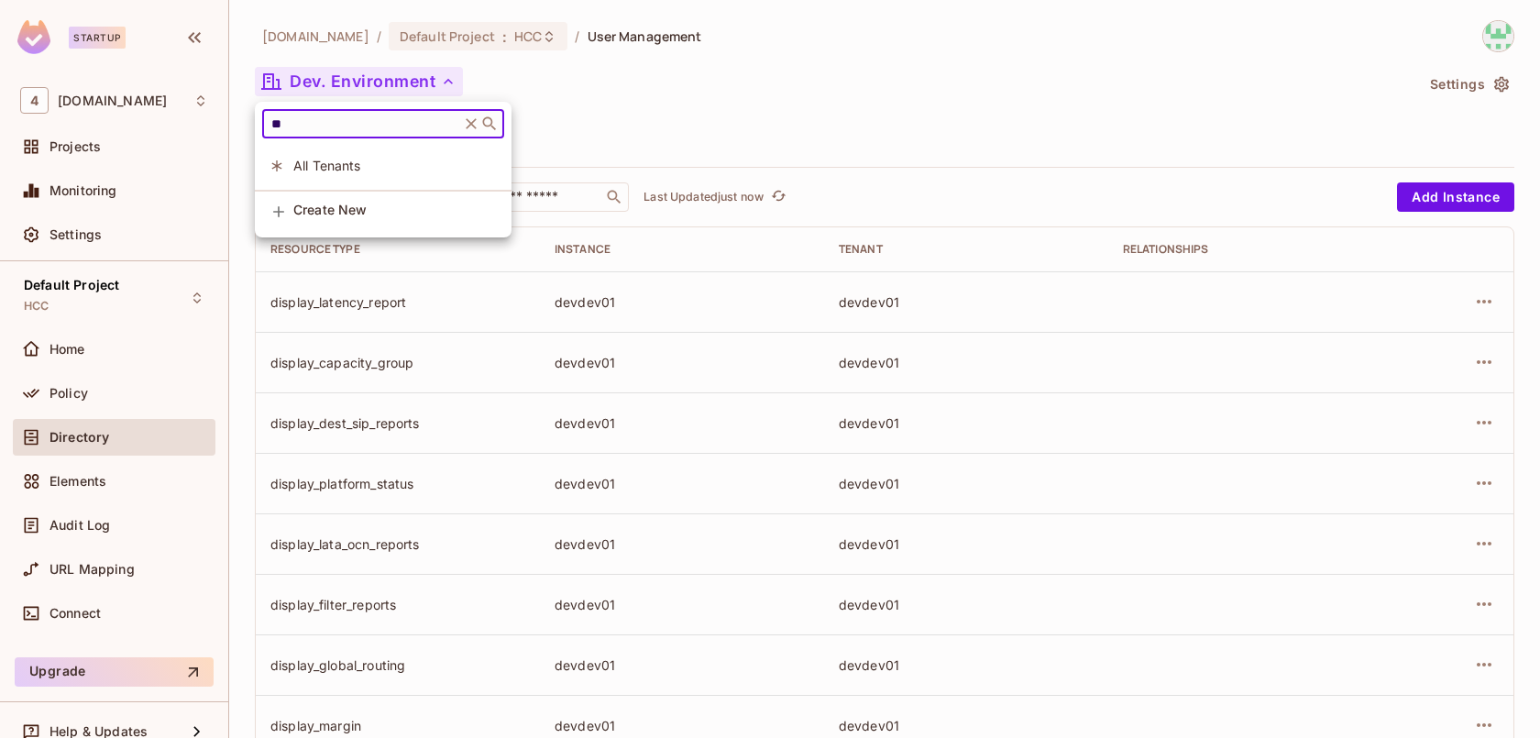
type input "*"
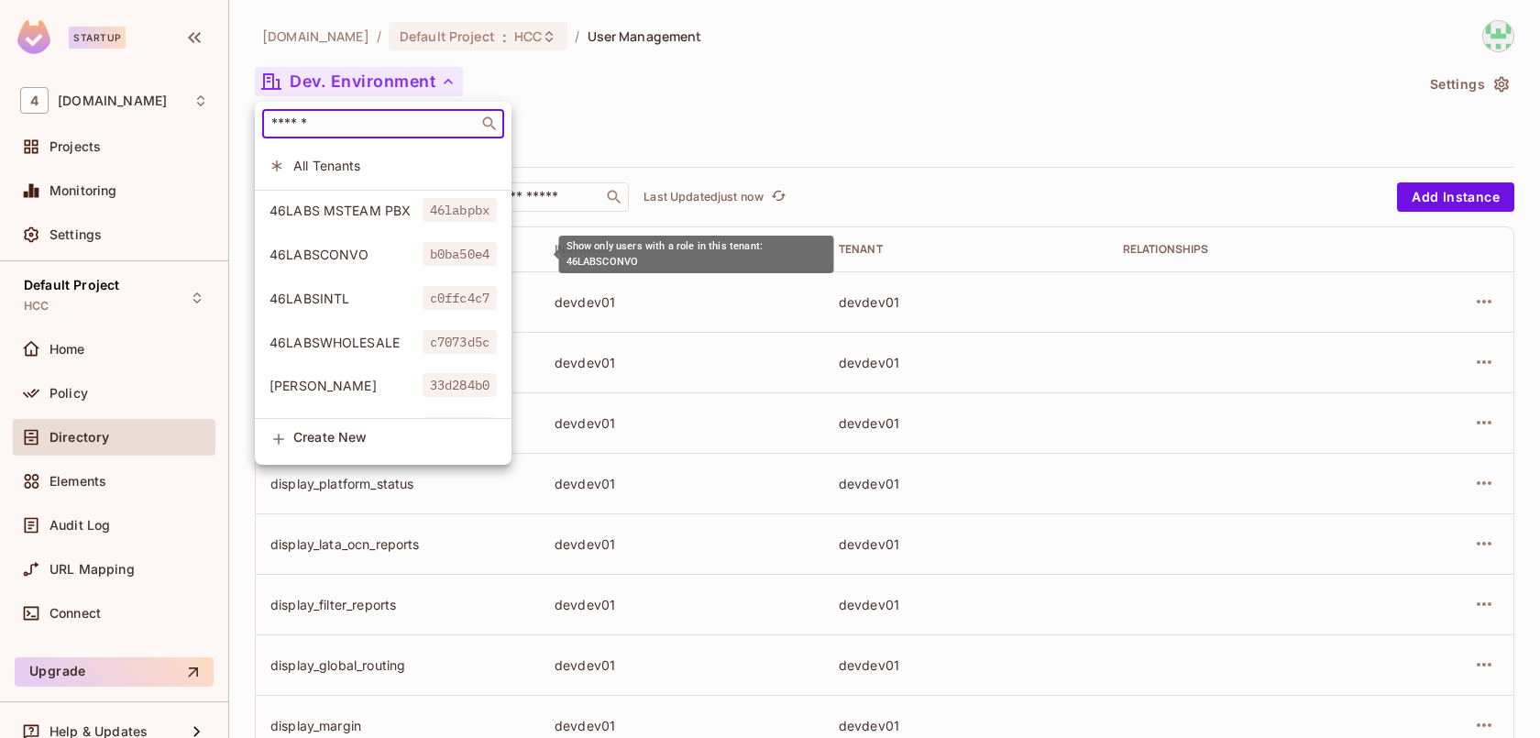
click at [353, 258] on span "46LABSCONVO" at bounding box center [345, 254] width 153 height 17
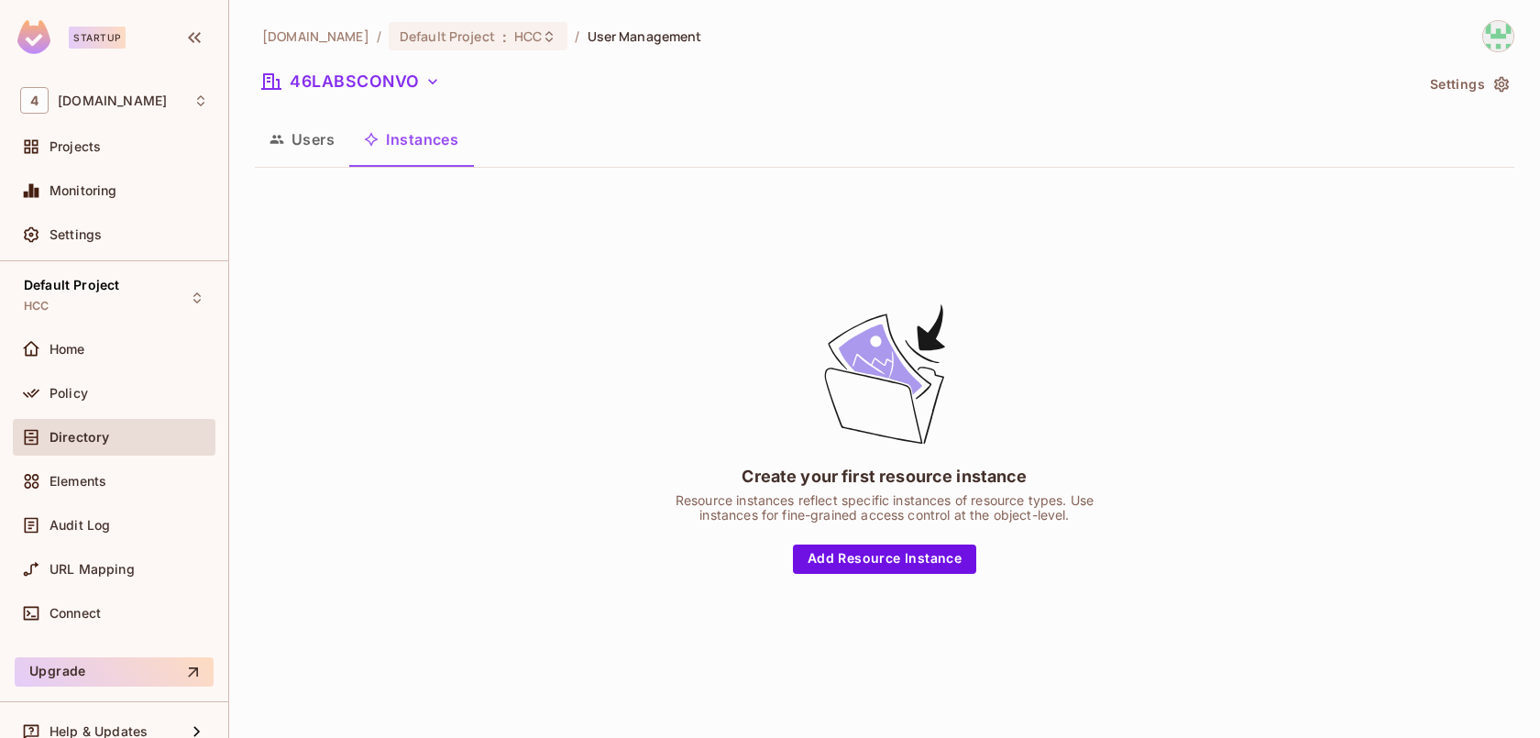
click at [311, 145] on button "Users" at bounding box center [302, 139] width 94 height 46
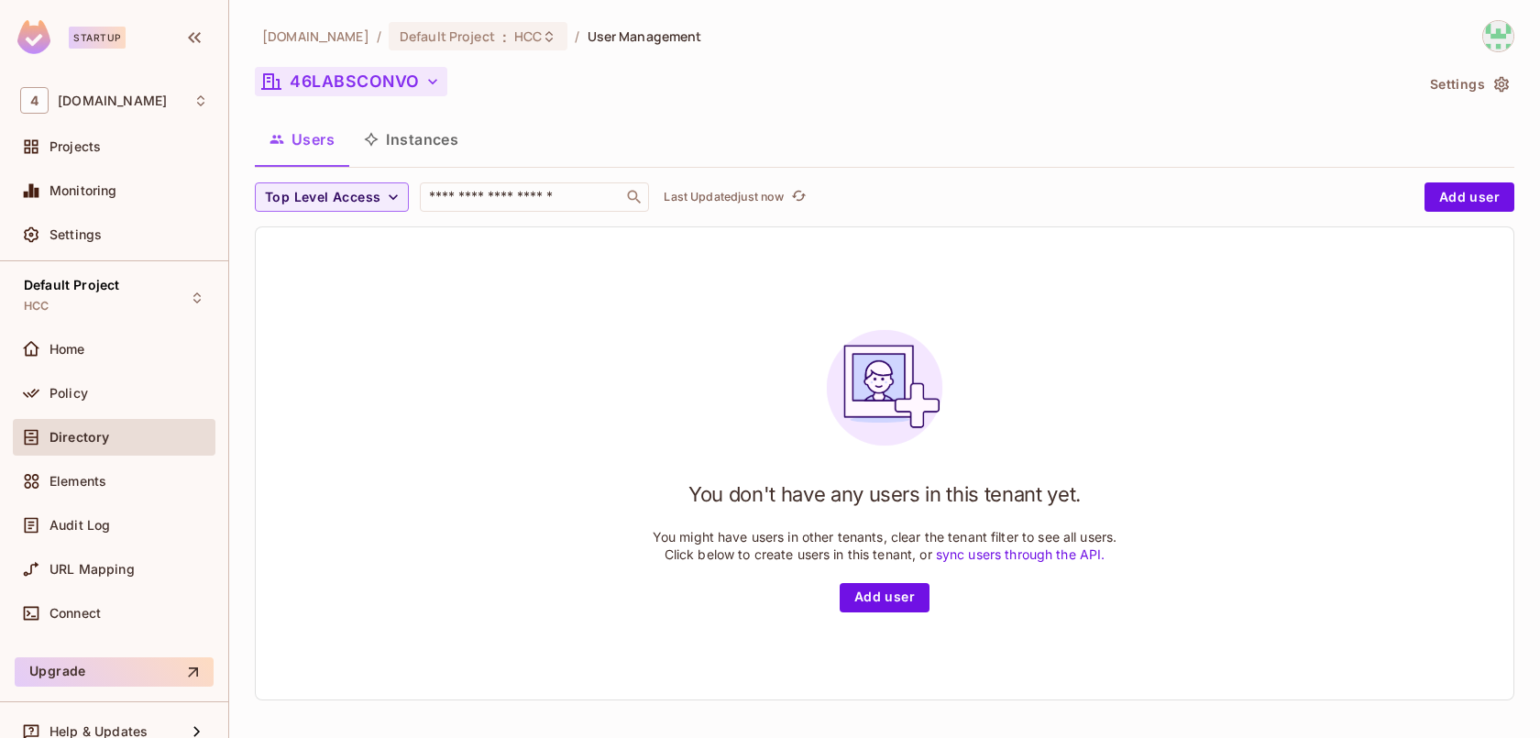
click at [374, 88] on button "46LABSCONVO" at bounding box center [351, 81] width 192 height 29
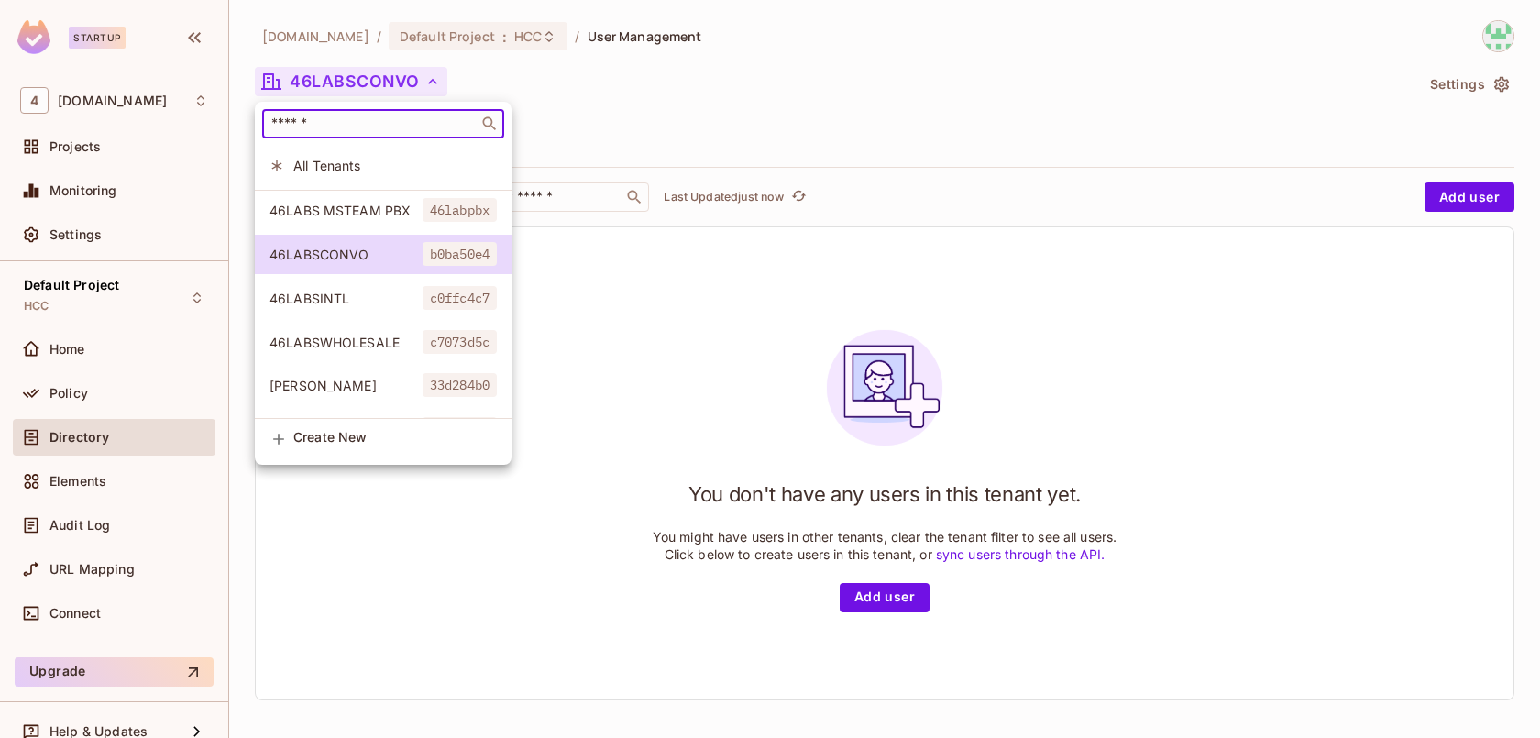
click at [344, 127] on input "text" at bounding box center [370, 124] width 205 height 18
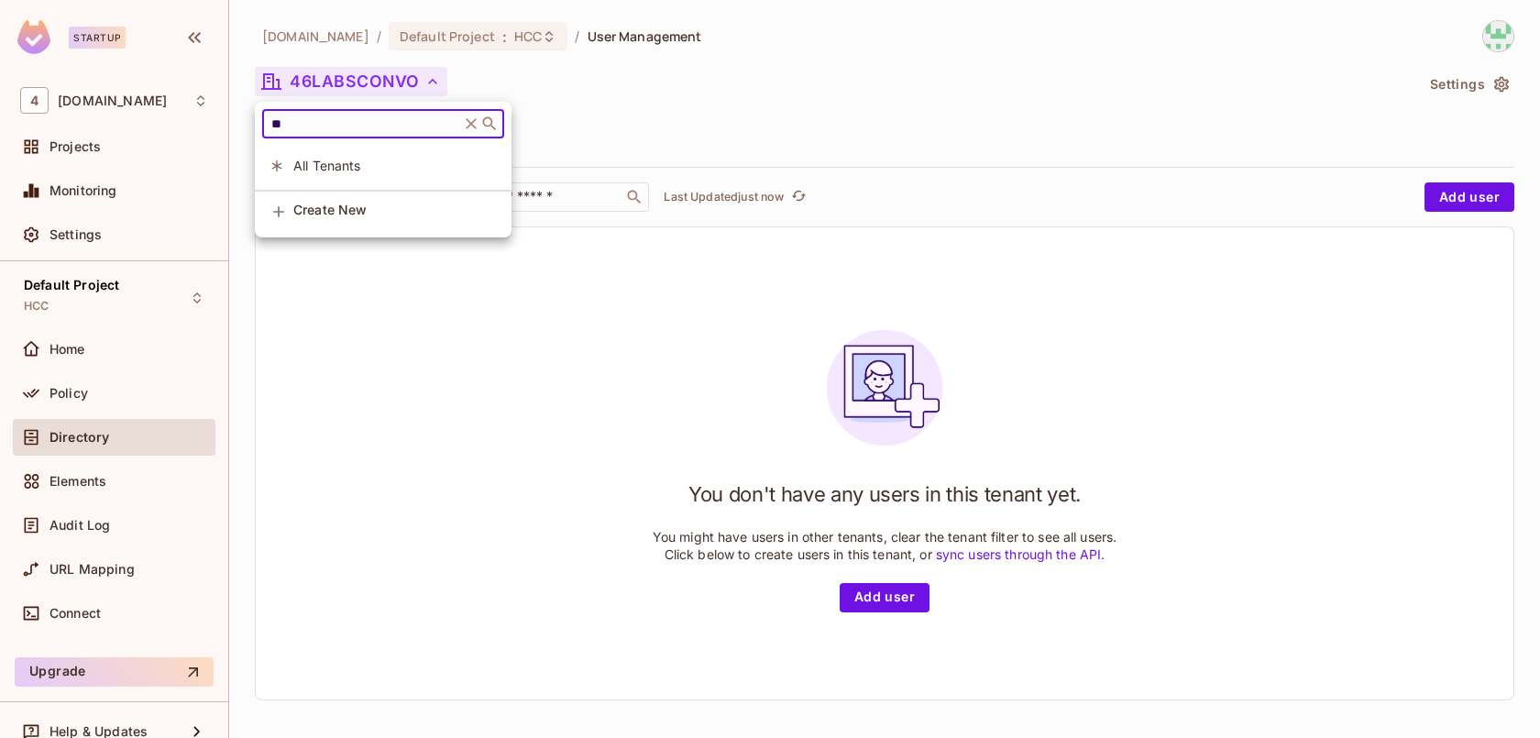
type input "*"
type input "******"
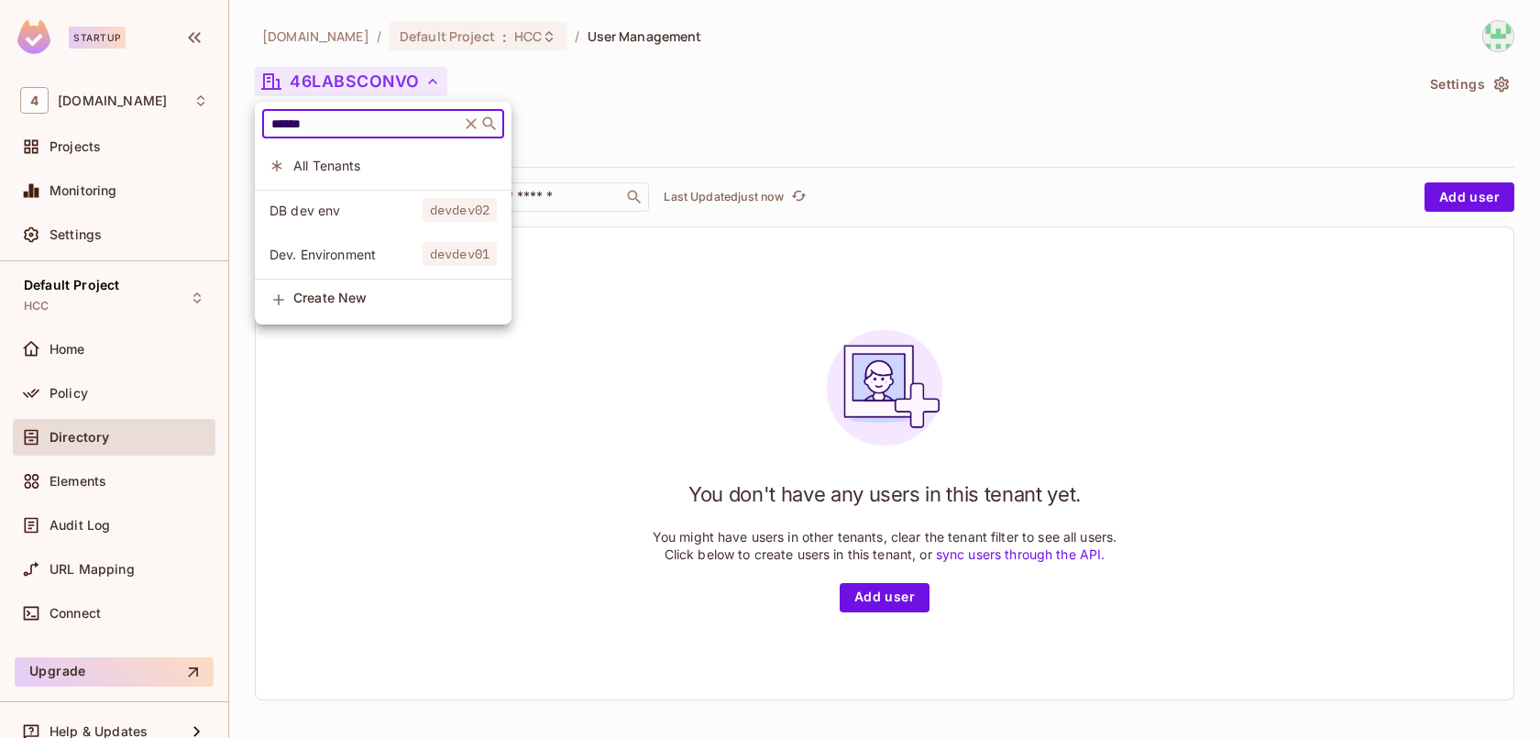
click at [338, 249] on span "Dev. Environment" at bounding box center [345, 254] width 153 height 17
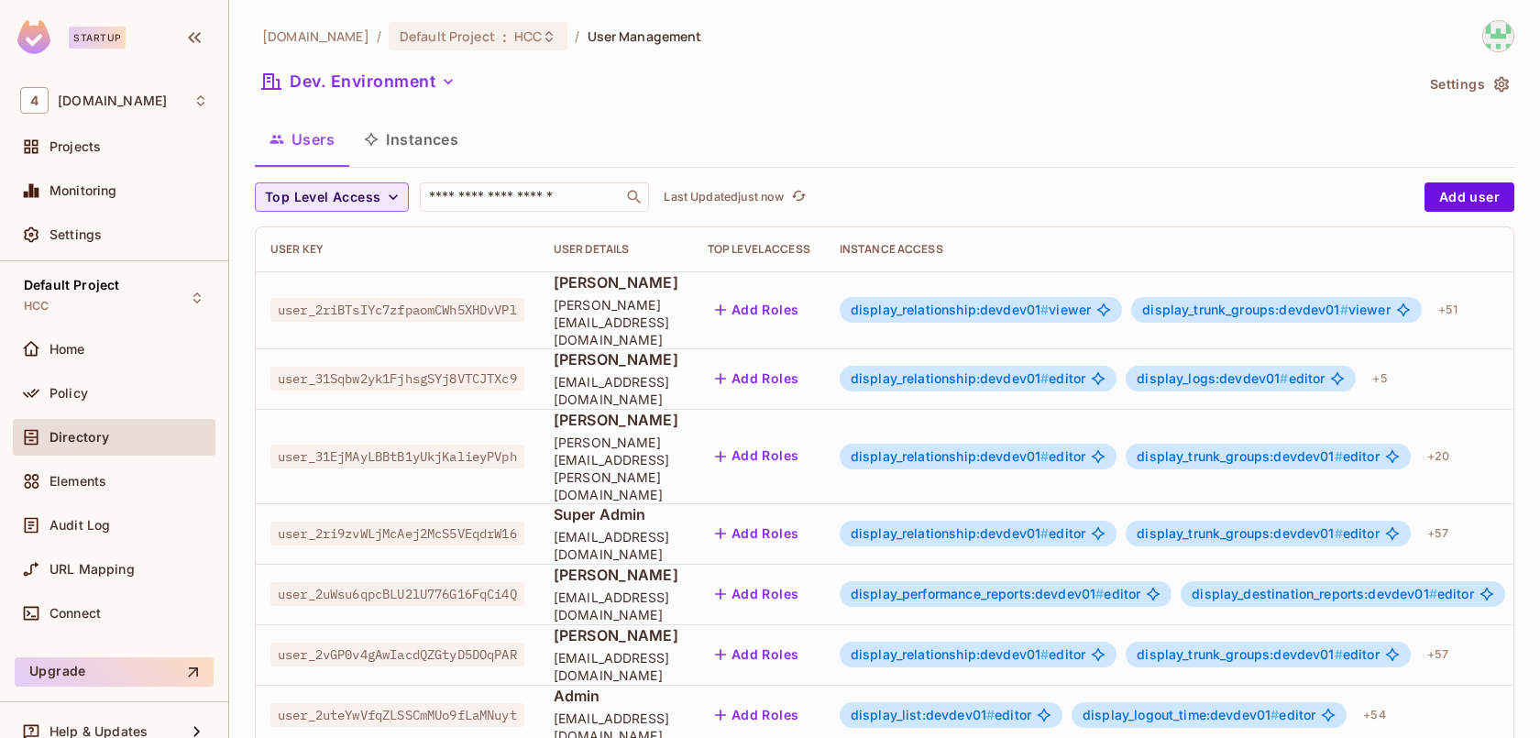
click at [355, 184] on button "Top Level Access" at bounding box center [332, 196] width 154 height 29
click at [373, 151] on div at bounding box center [770, 369] width 1540 height 738
click at [362, 91] on button "Dev. Environment" at bounding box center [359, 81] width 208 height 29
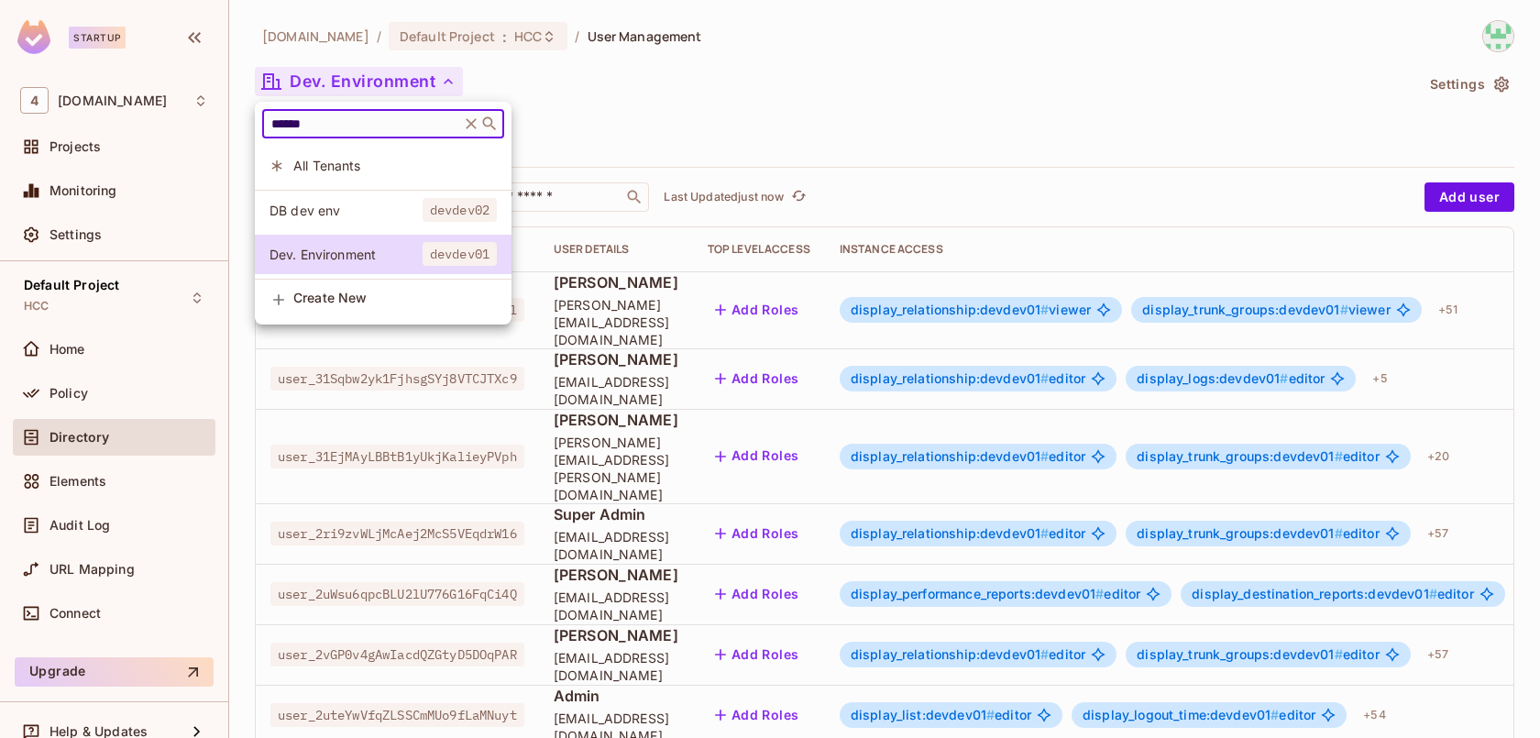
click at [327, 120] on input "******" at bounding box center [361, 124] width 187 height 18
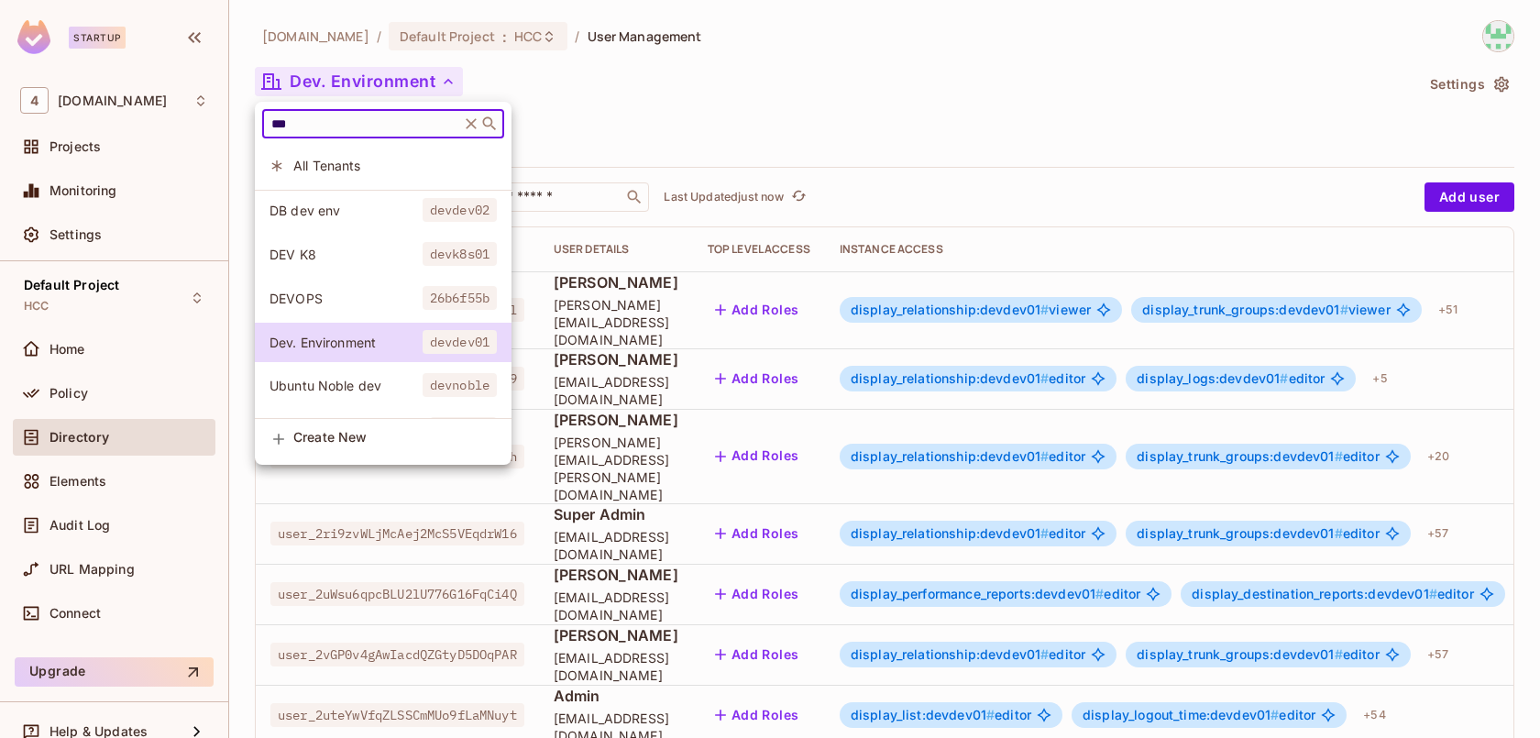
type input "***"
click at [335, 210] on span "DB dev env" at bounding box center [345, 210] width 153 height 17
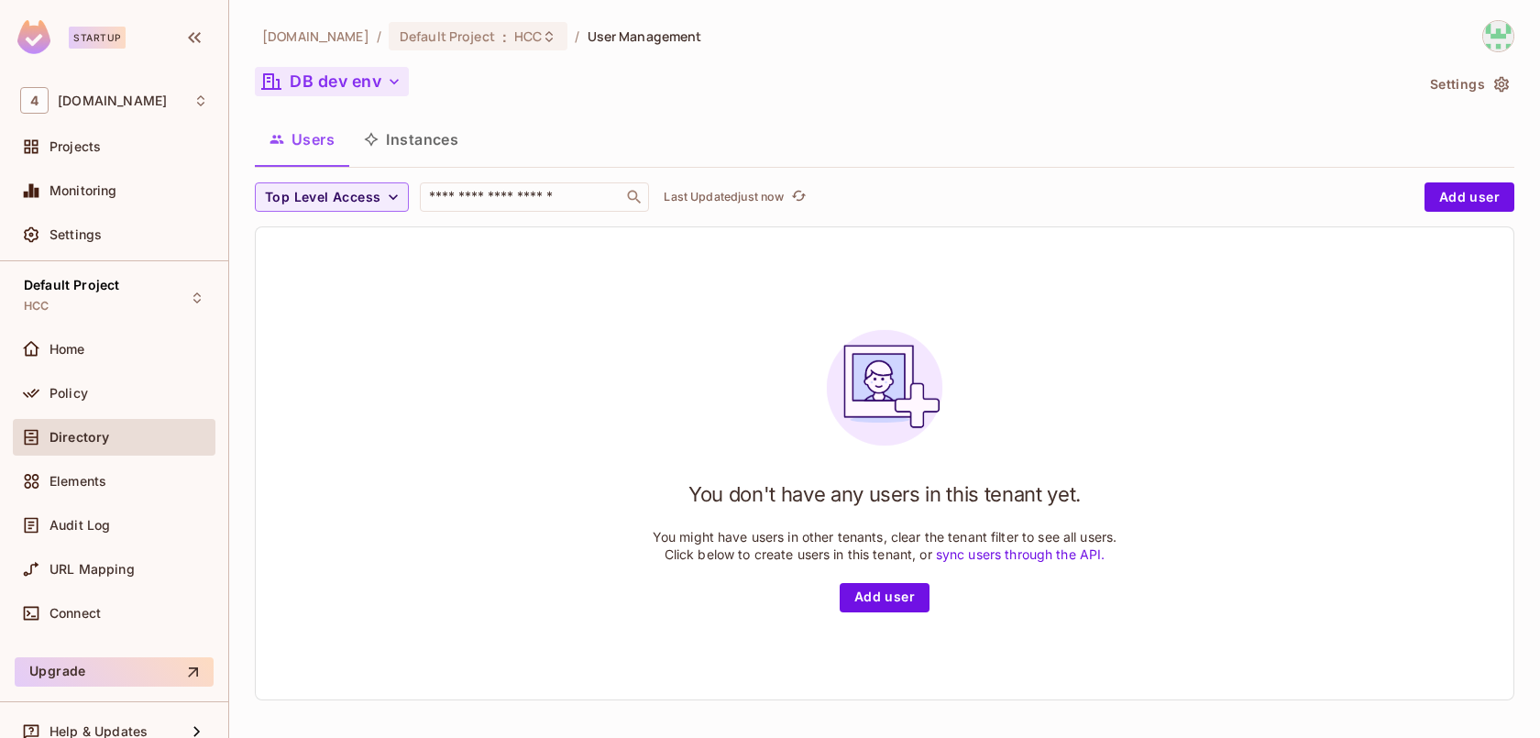
click at [357, 86] on button "DB dev env" at bounding box center [332, 81] width 154 height 29
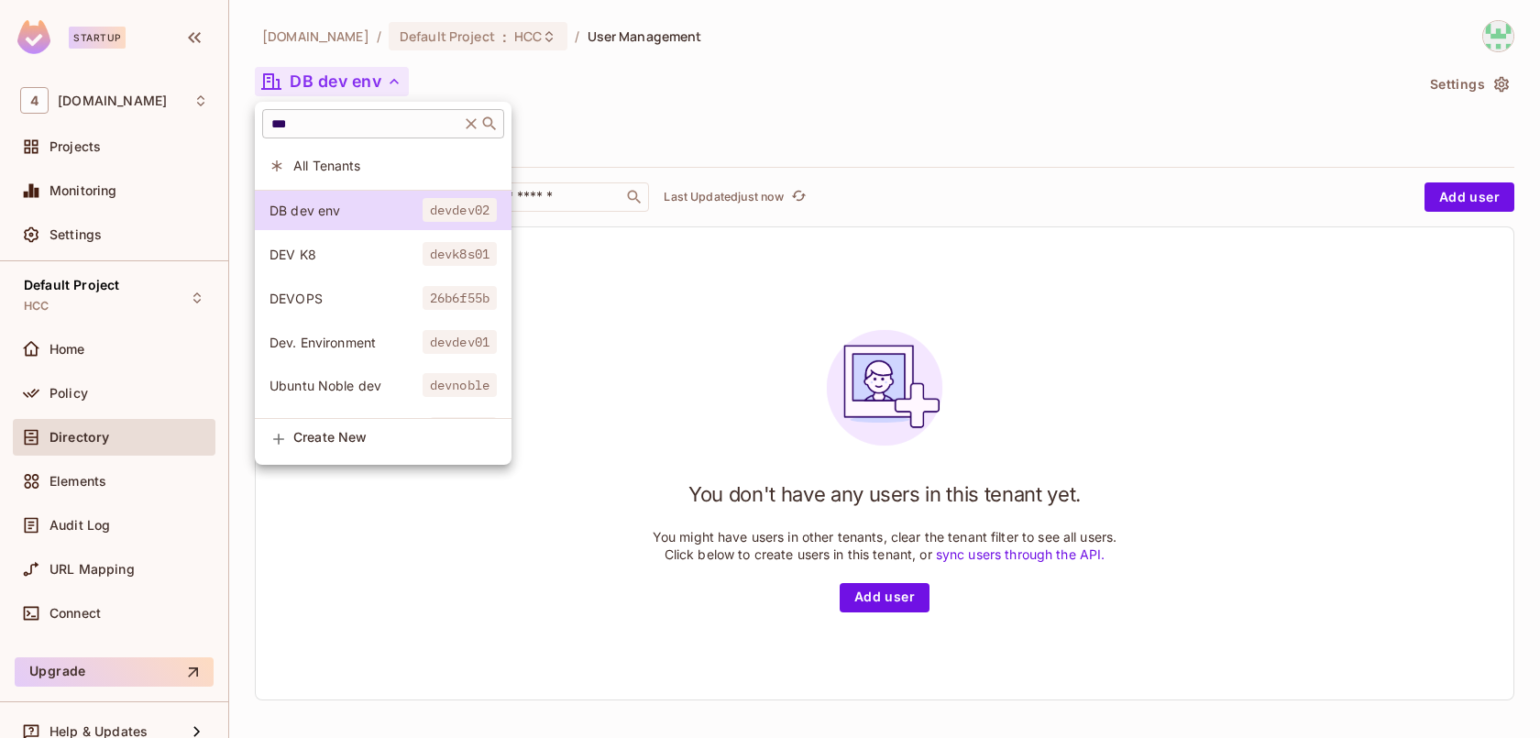
click at [339, 130] on input "***" at bounding box center [361, 124] width 187 height 18
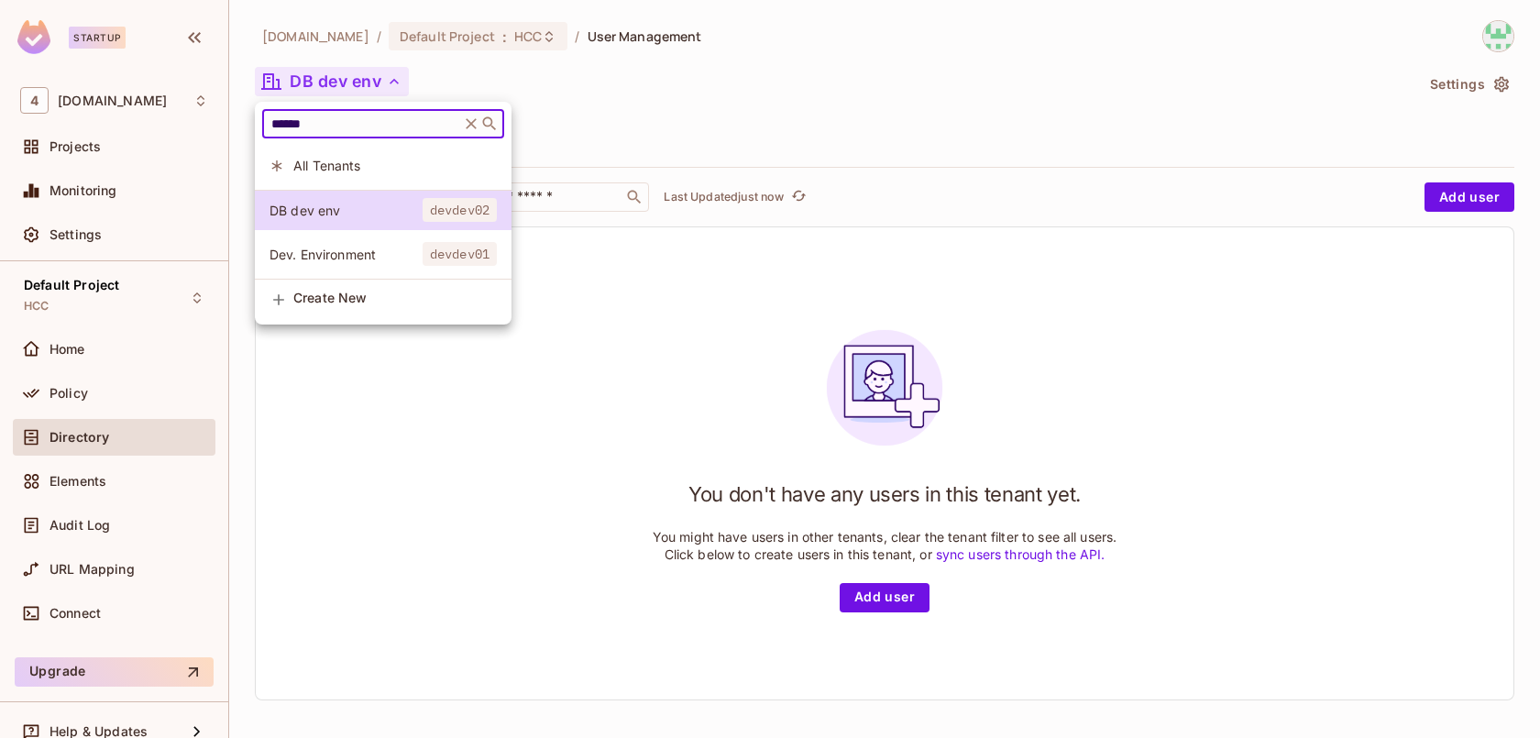
type input "******"
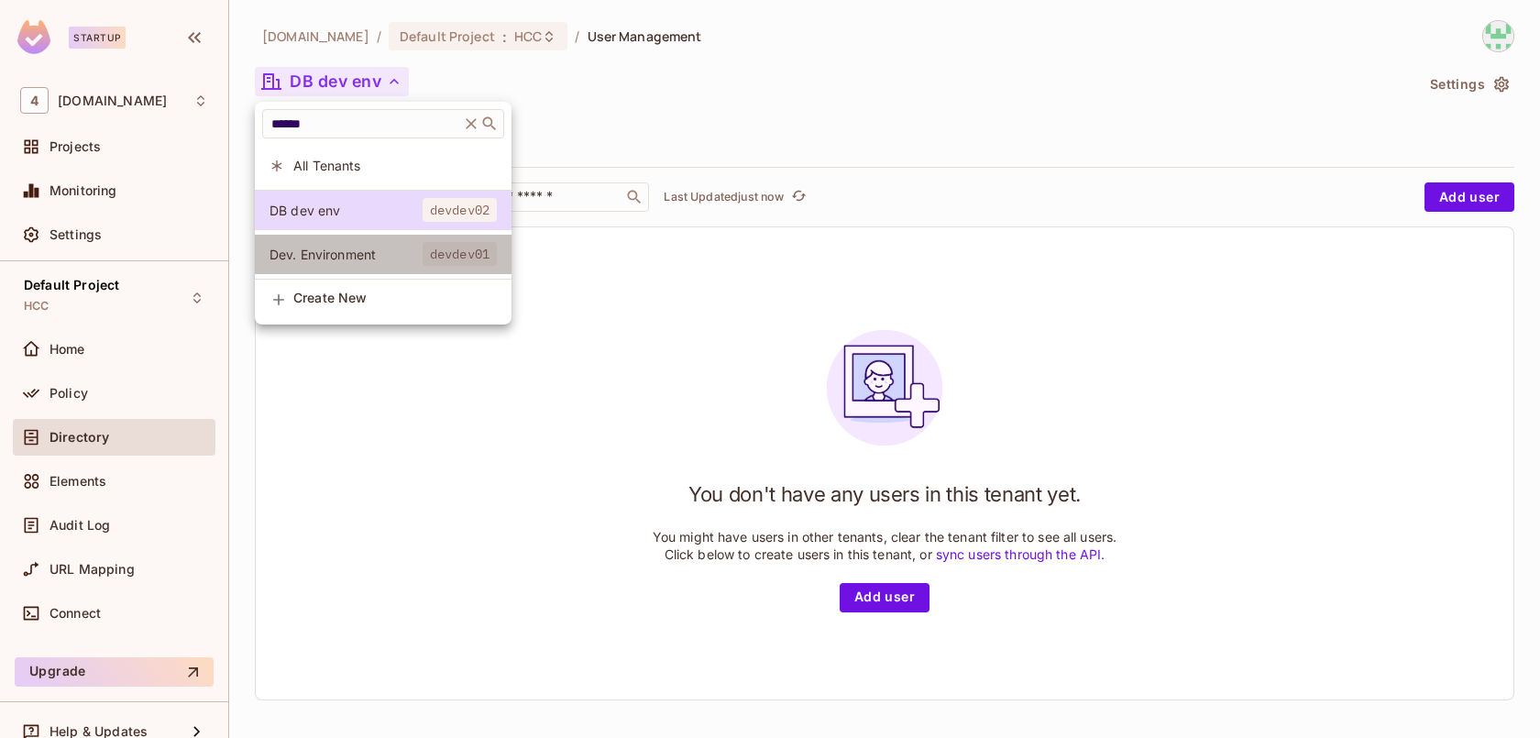
click at [350, 255] on span "Dev. Environment" at bounding box center [345, 254] width 153 height 17
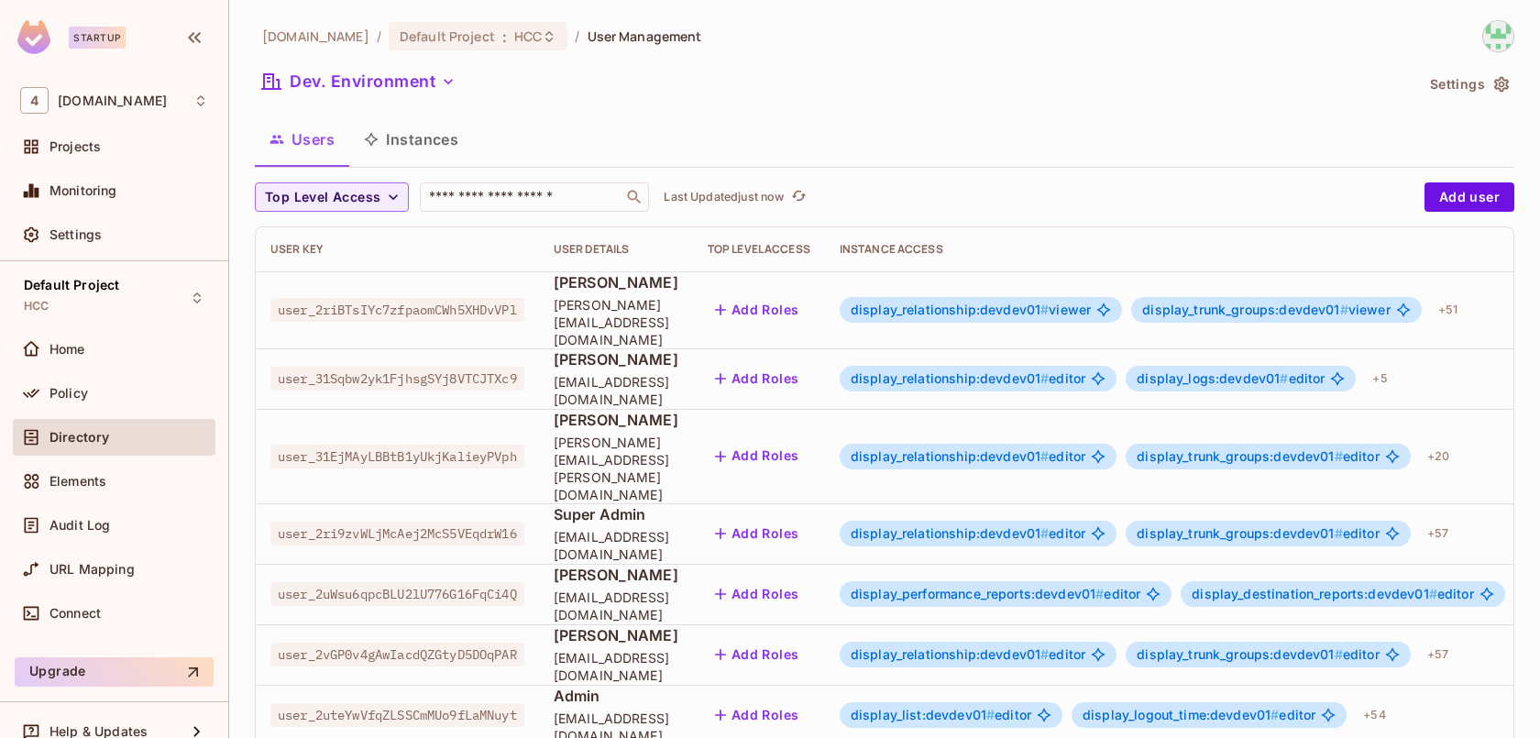
click at [406, 150] on button "Instances" at bounding box center [411, 139] width 124 height 46
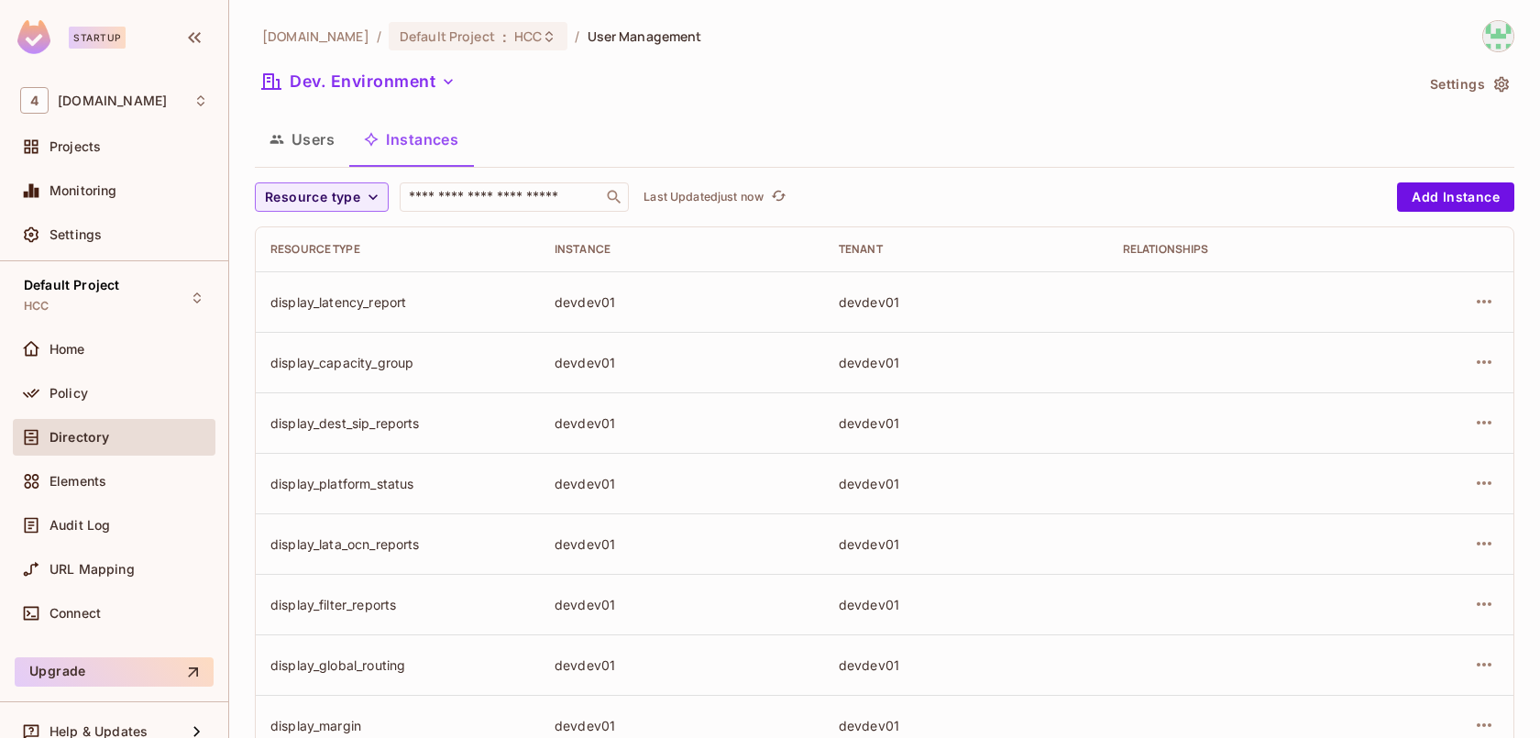
click at [321, 142] on button "Users" at bounding box center [302, 139] width 94 height 46
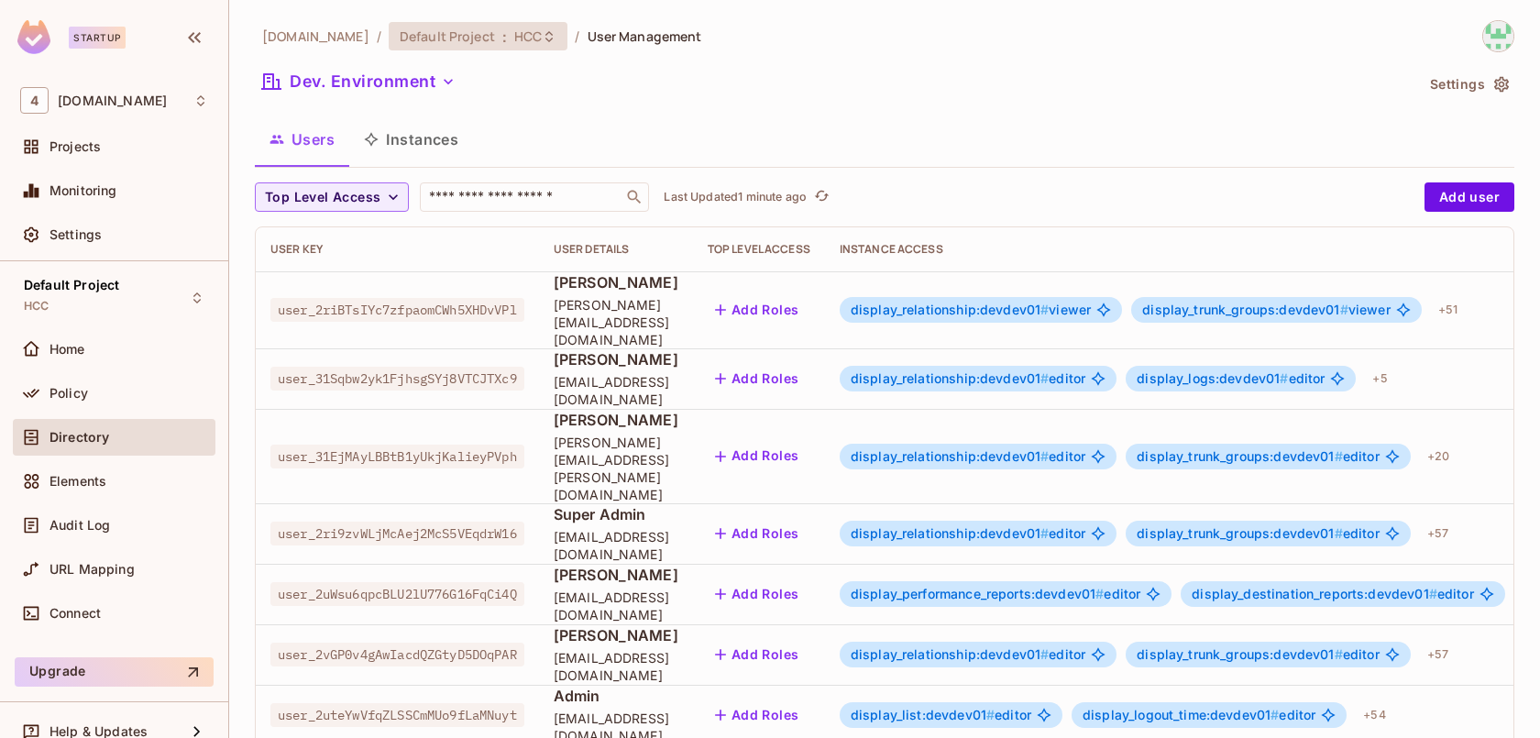
click at [506, 49] on div "Default Project : HCC" at bounding box center [479, 36] width 180 height 28
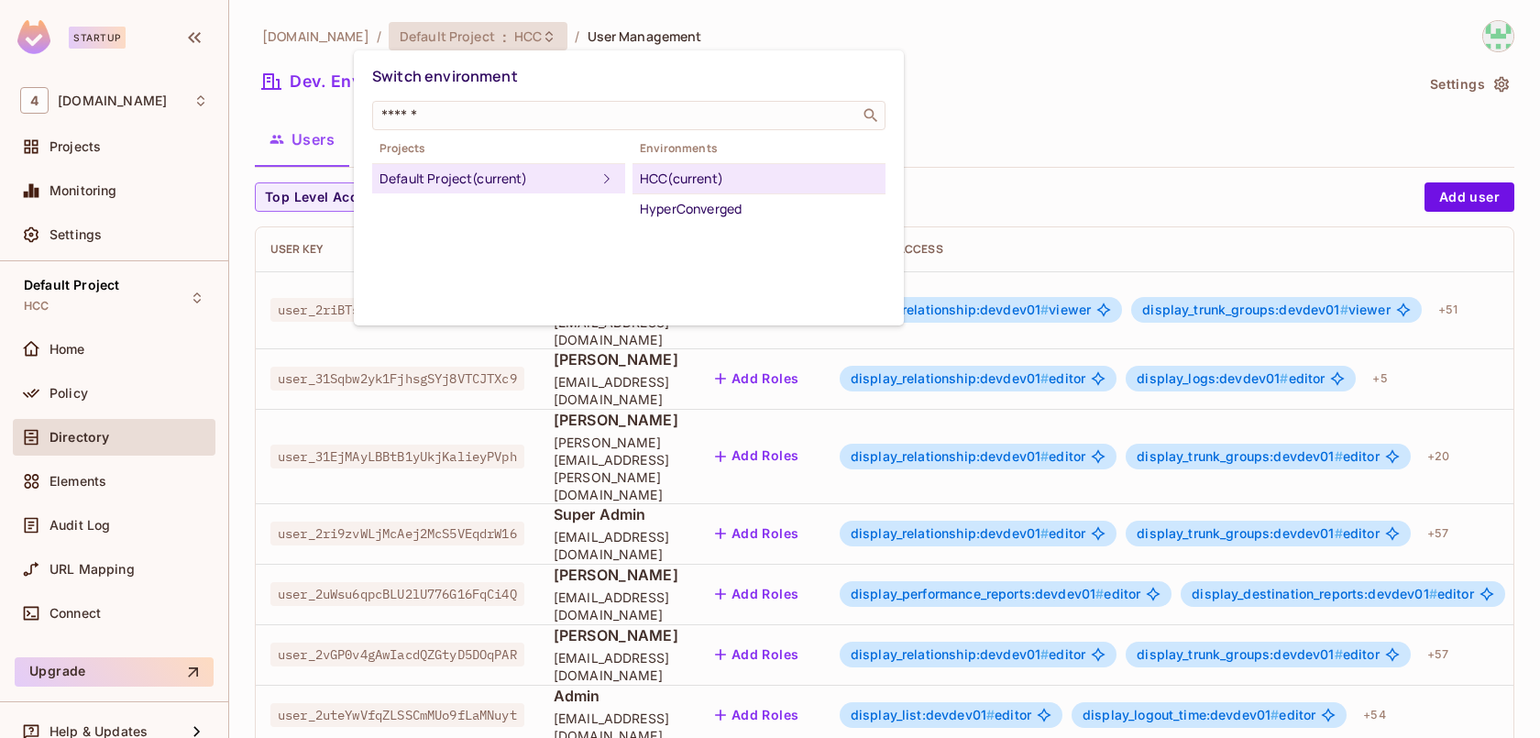
click at [676, 82] on div "Switch environment" at bounding box center [628, 77] width 513 height 34
click at [961, 79] on div at bounding box center [770, 369] width 1540 height 738
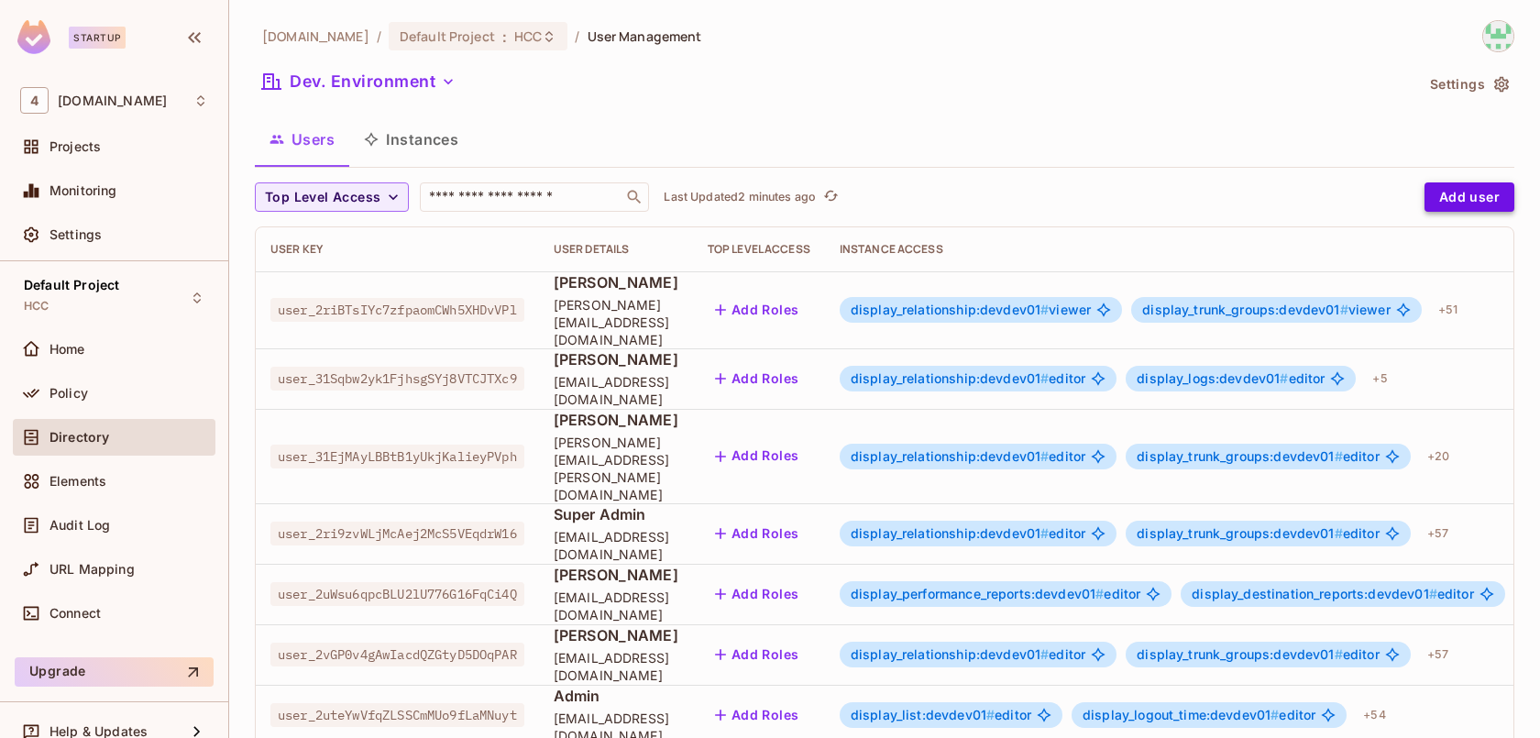
click at [1486, 194] on button "Add user" at bounding box center [1469, 196] width 90 height 29
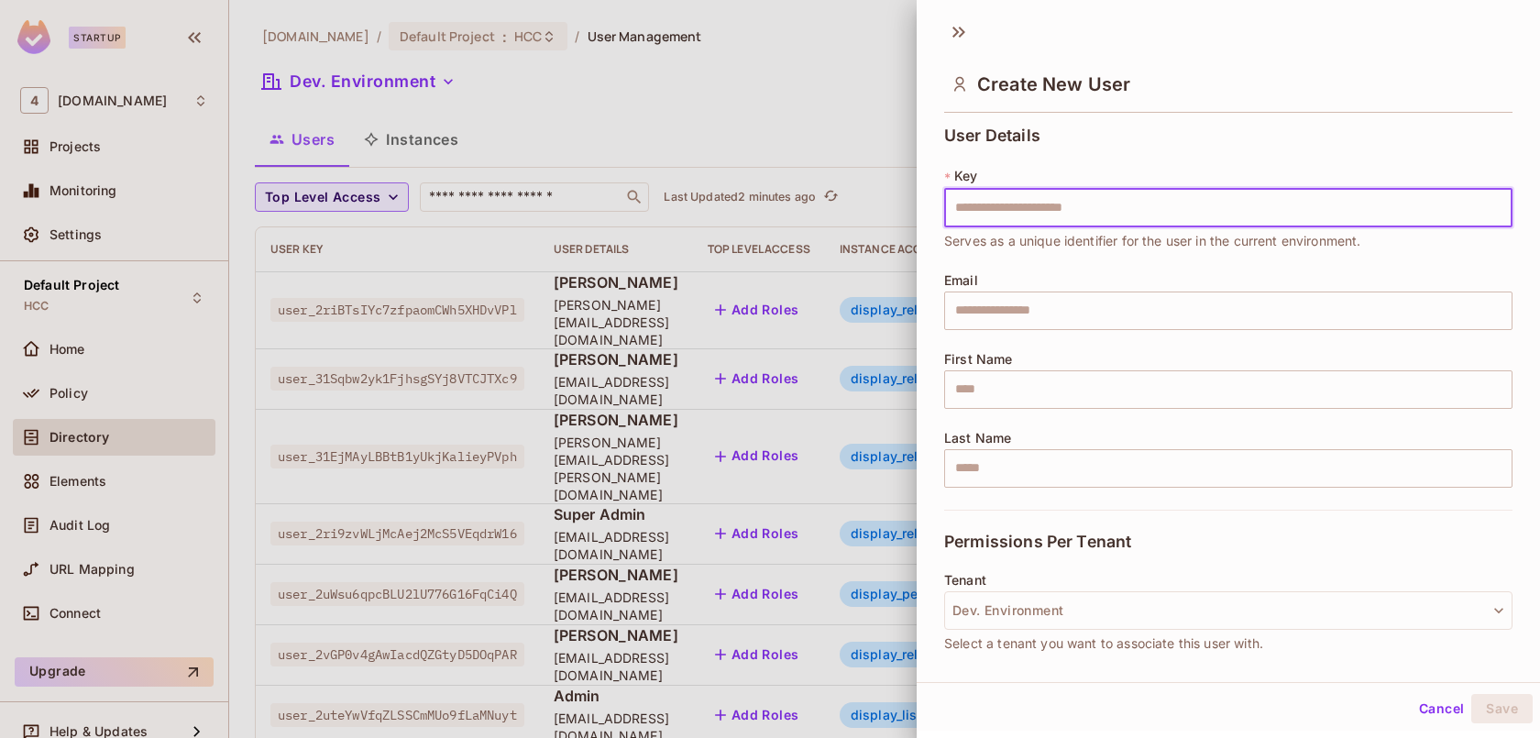
click at [677, 216] on div at bounding box center [770, 369] width 1540 height 738
